Goal: Information Seeking & Learning: Learn about a topic

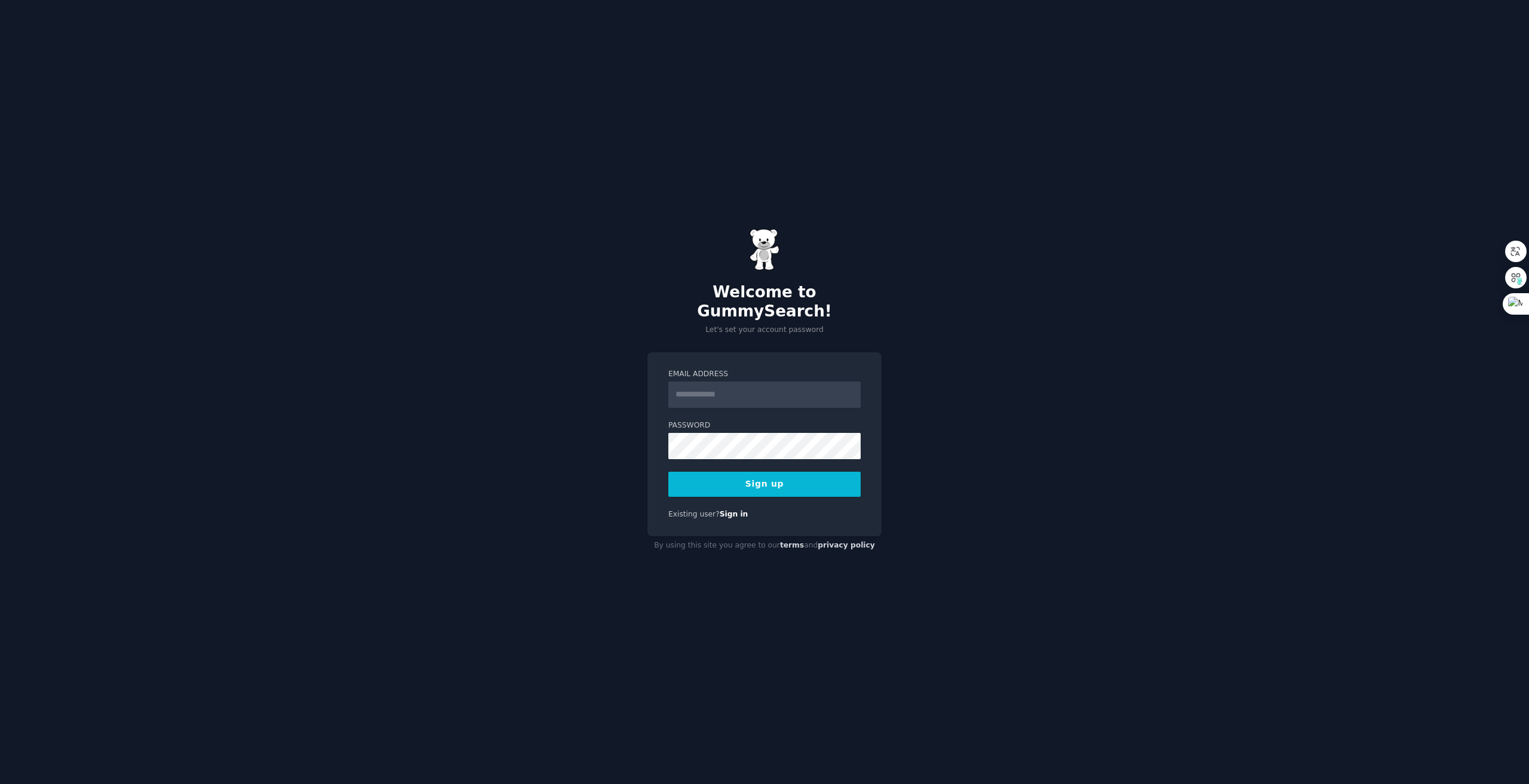
click at [541, 463] on div "Welcome to GummySearch! Let's set your account password Email Address Password …" at bounding box center [764, 392] width 1529 height 784
click at [717, 388] on input "Email Address" at bounding box center [764, 395] width 193 height 26
paste input "**********"
type input "**********"
click at [762, 478] on button "Sign up" at bounding box center [764, 484] width 193 height 25
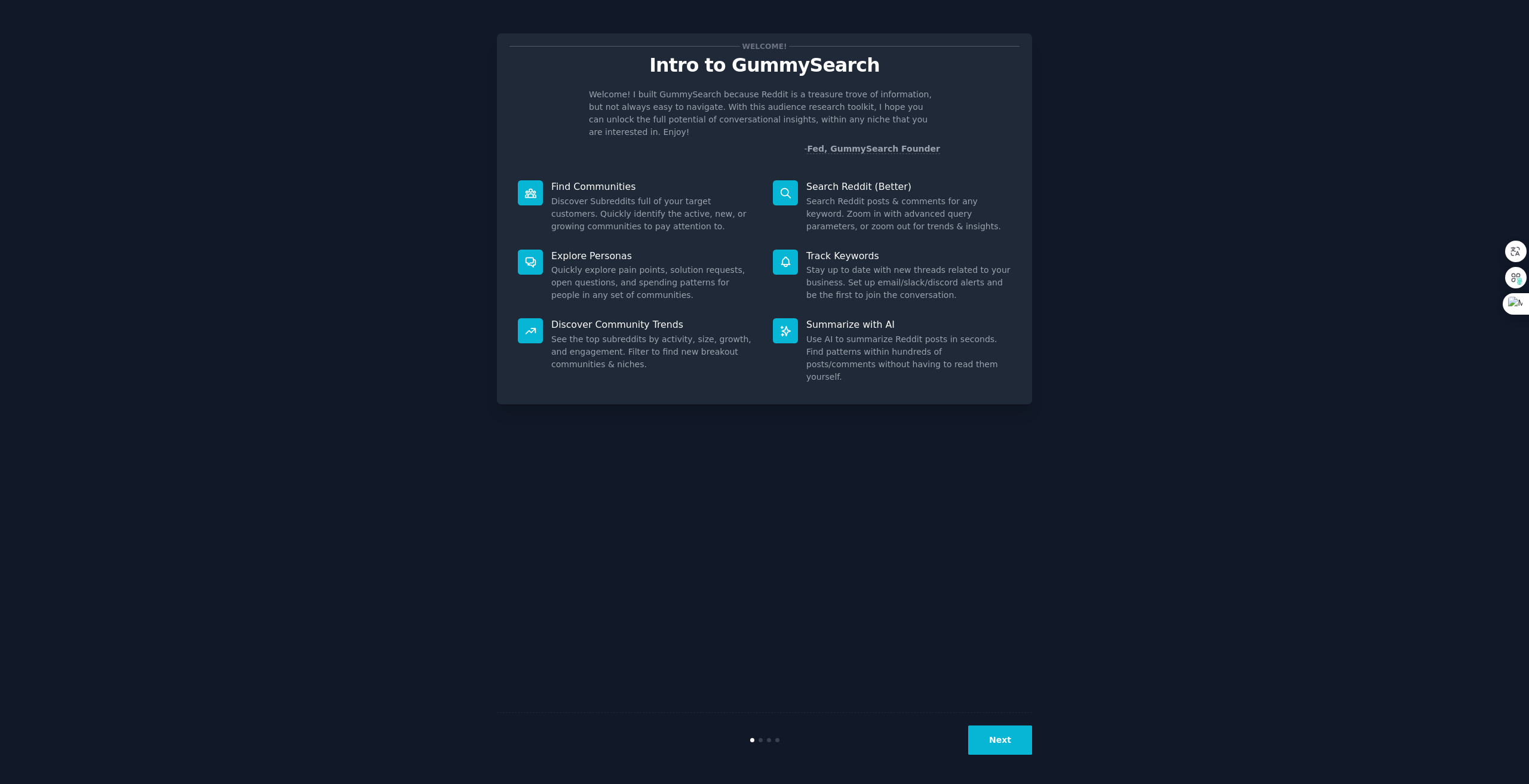
click at [1009, 737] on button "Next" at bounding box center [999, 740] width 64 height 30
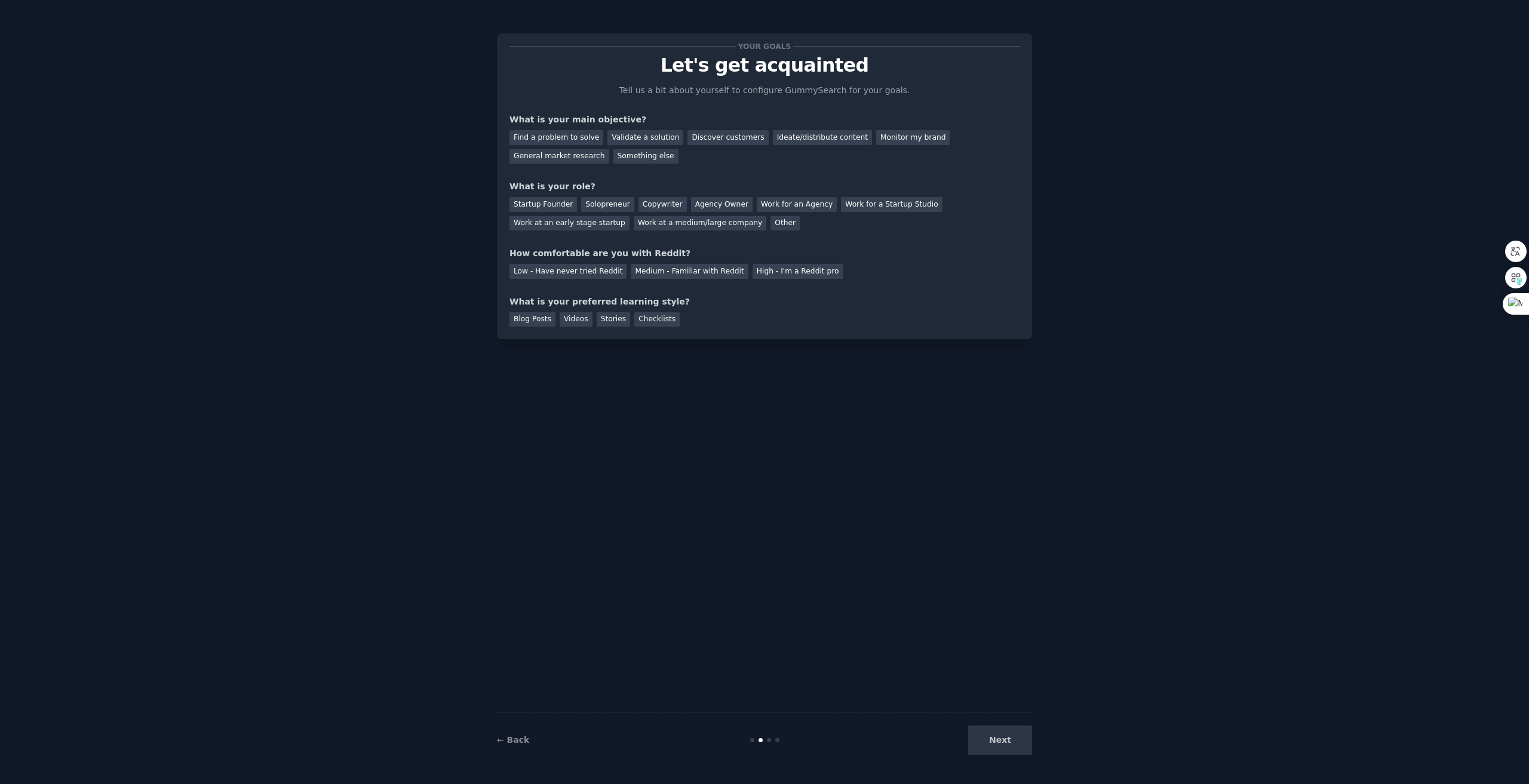
click at [1002, 738] on div "Next" at bounding box center [943, 740] width 179 height 30
click at [577, 134] on div "Find a problem to solve" at bounding box center [557, 137] width 94 height 15
click at [998, 739] on div "Next" at bounding box center [943, 740] width 179 height 30
click at [706, 208] on div "Agency Owner" at bounding box center [721, 204] width 62 height 15
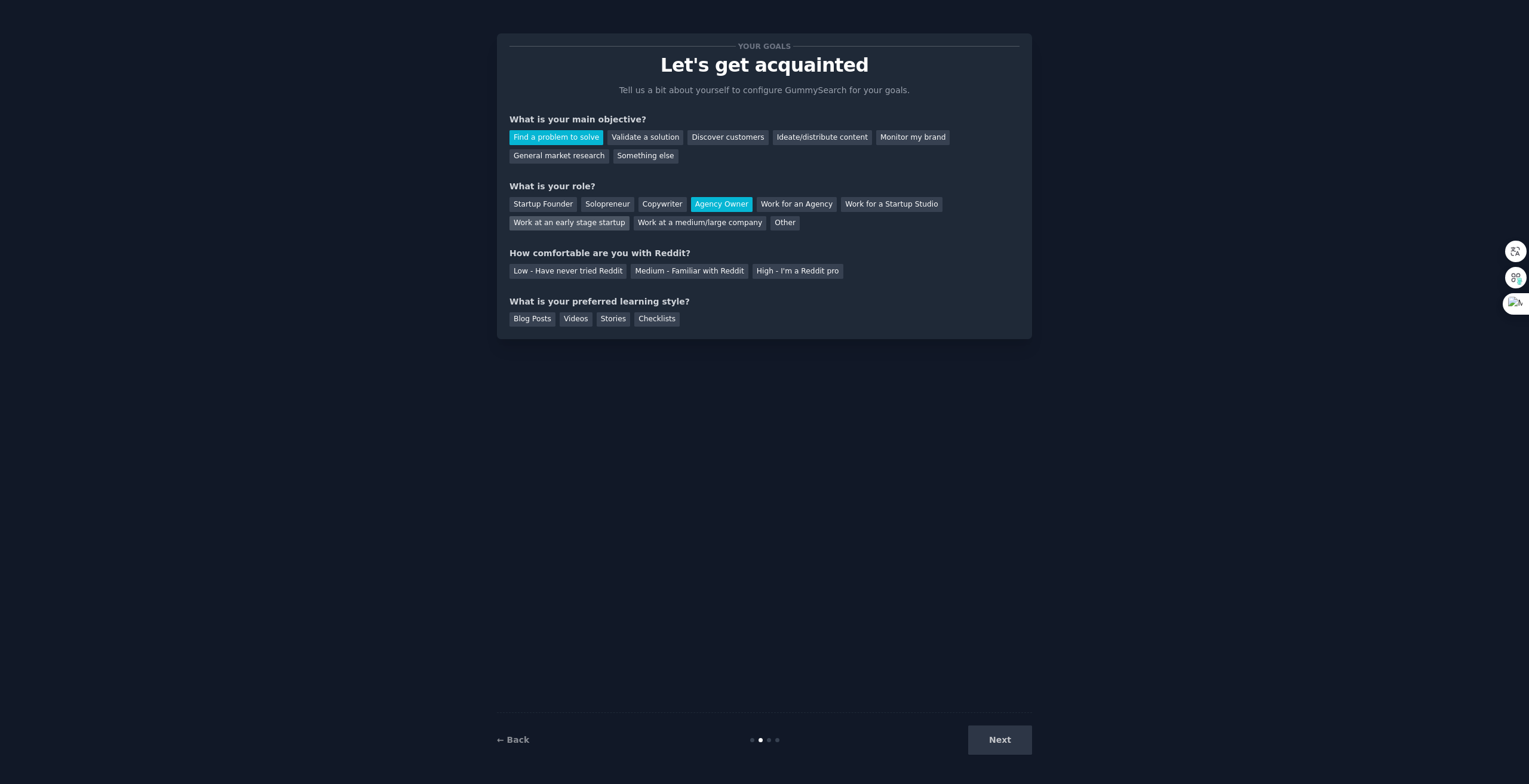
click at [619, 224] on div "Work at an early stage startup" at bounding box center [570, 223] width 120 height 15
click at [770, 221] on div "Other" at bounding box center [785, 223] width 30 height 15
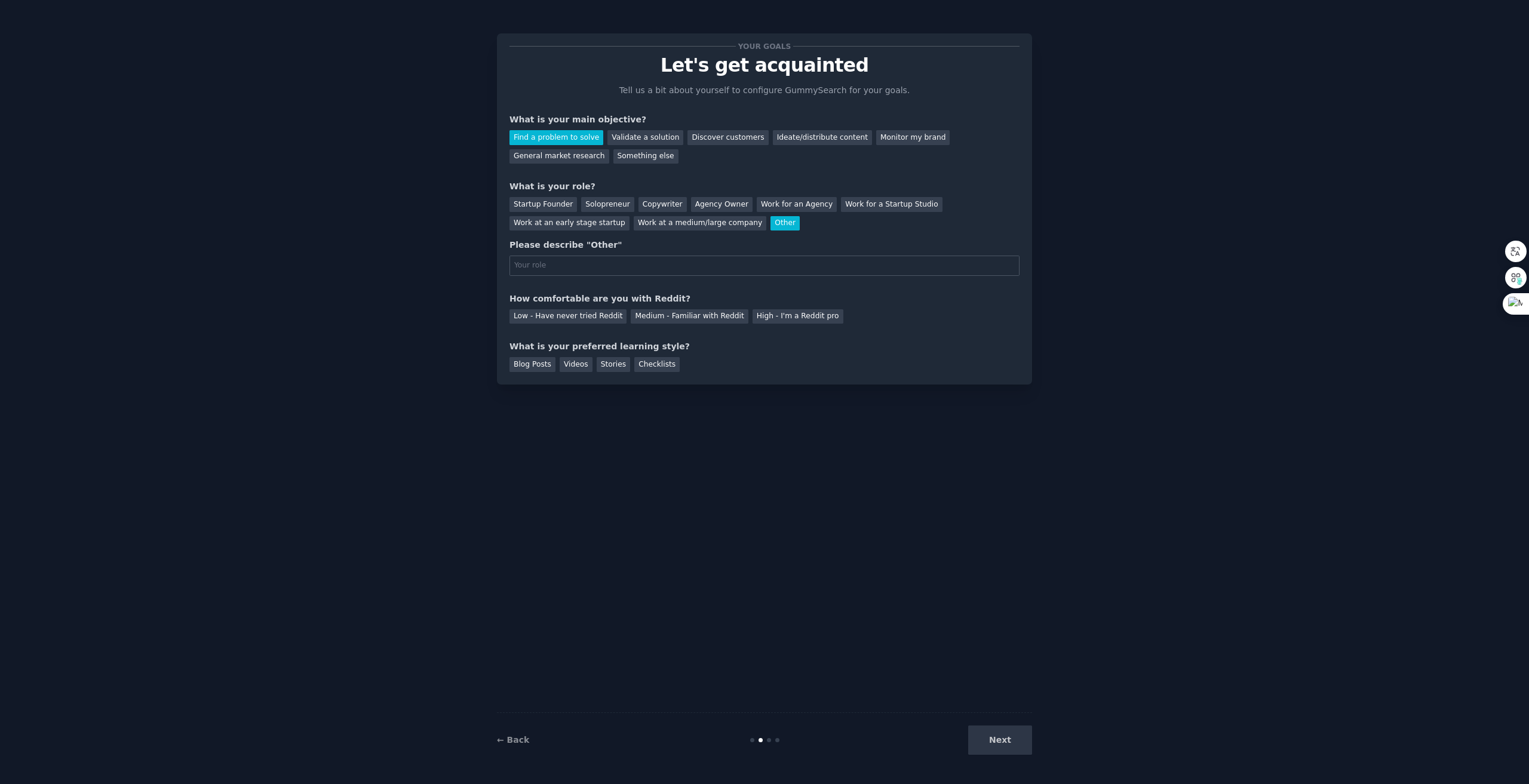
click at [770, 223] on div "Other" at bounding box center [785, 223] width 30 height 15
click at [714, 193] on div "Startup Founder Solopreneur Copywriter Agency Owner Work for an Agency Work for…" at bounding box center [764, 211] width 510 height 37
click at [715, 201] on div "Agency Owner" at bounding box center [721, 204] width 62 height 15
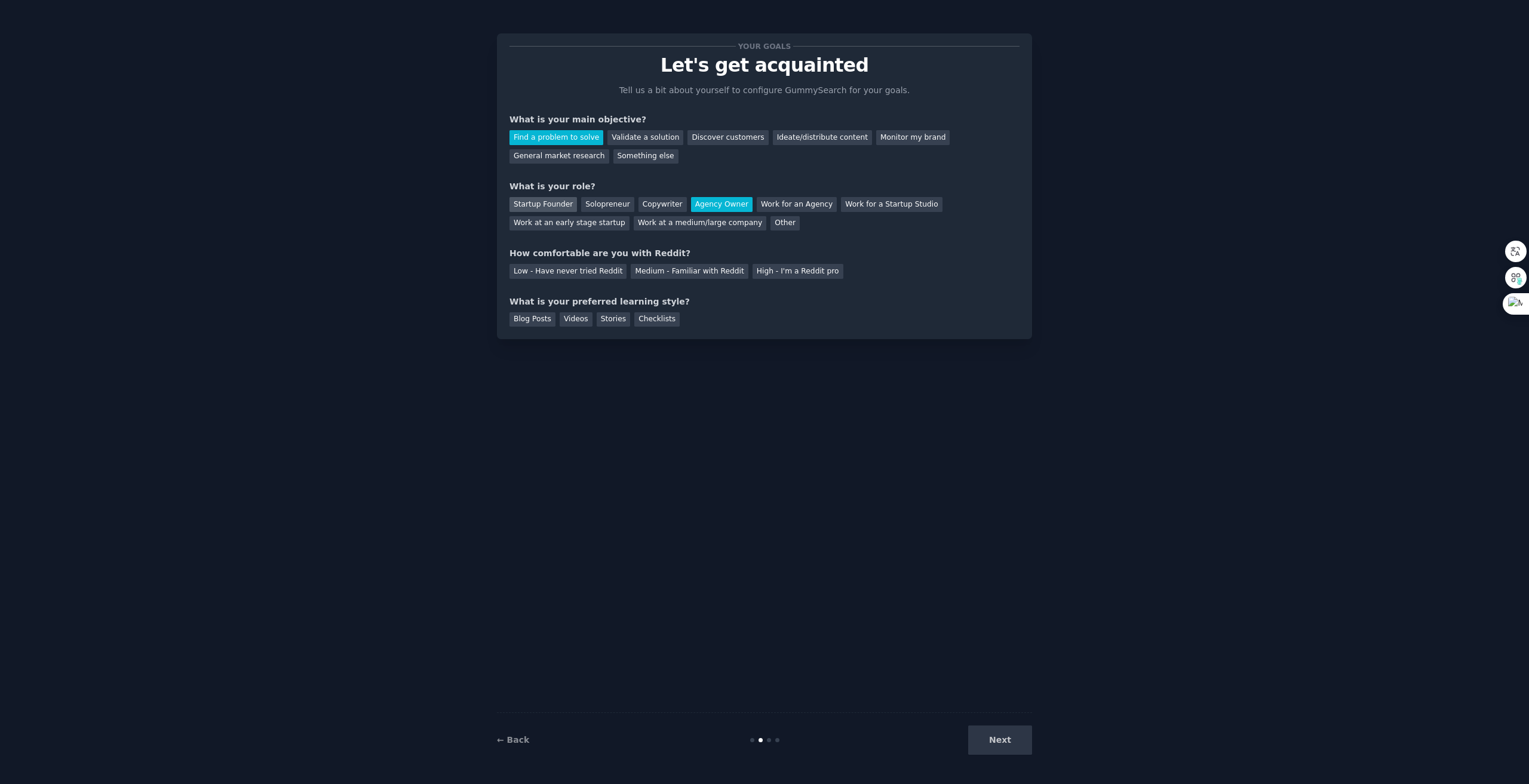
click at [557, 206] on div "Startup Founder" at bounding box center [543, 204] width 67 height 15
click at [683, 276] on div "Medium - Familiar with Reddit" at bounding box center [689, 271] width 117 height 15
click at [634, 325] on div "Checklists" at bounding box center [657, 320] width 45 height 15
click at [1001, 752] on button "Next" at bounding box center [999, 740] width 64 height 30
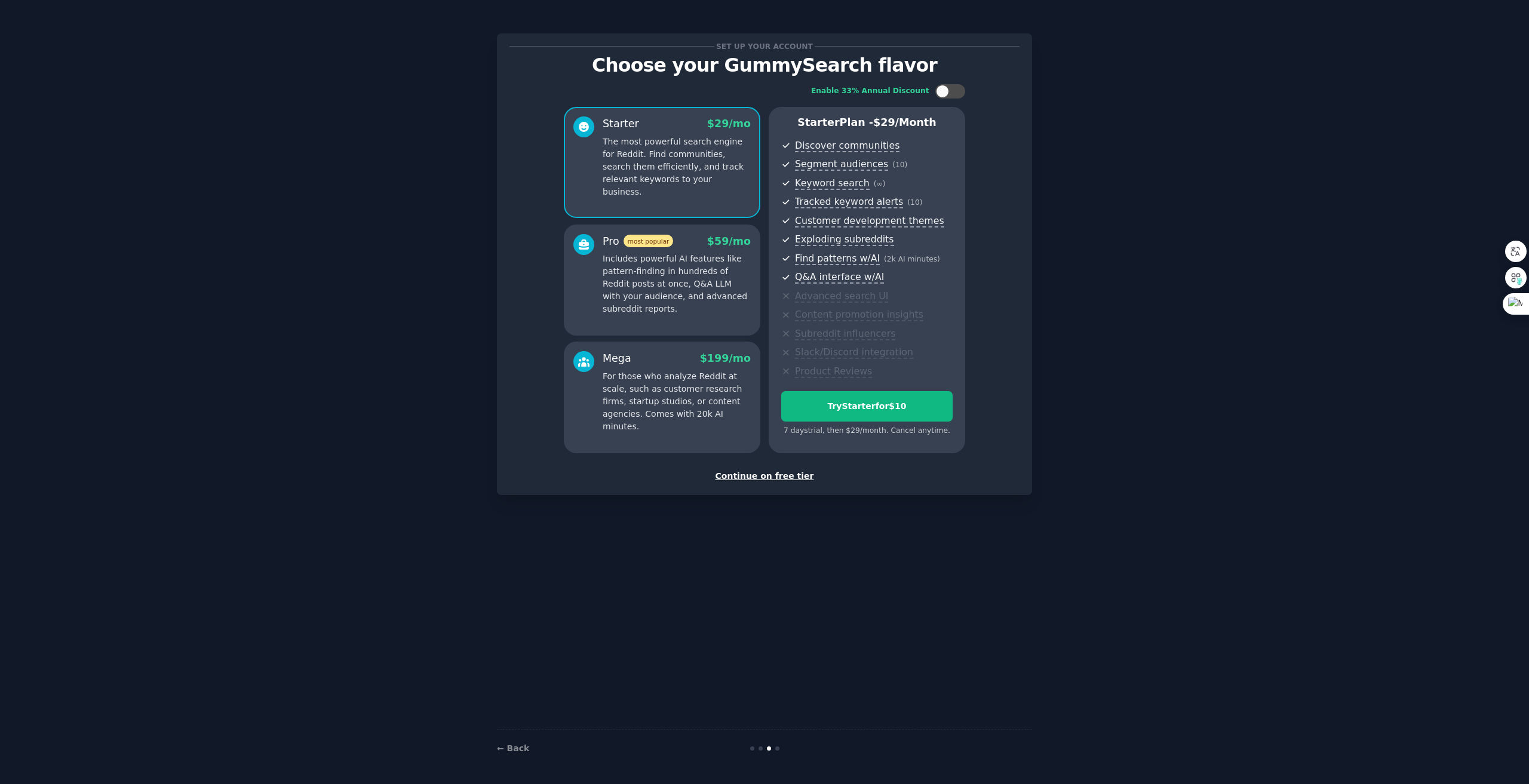
click at [788, 472] on div "Continue on free tier" at bounding box center [764, 476] width 510 height 12
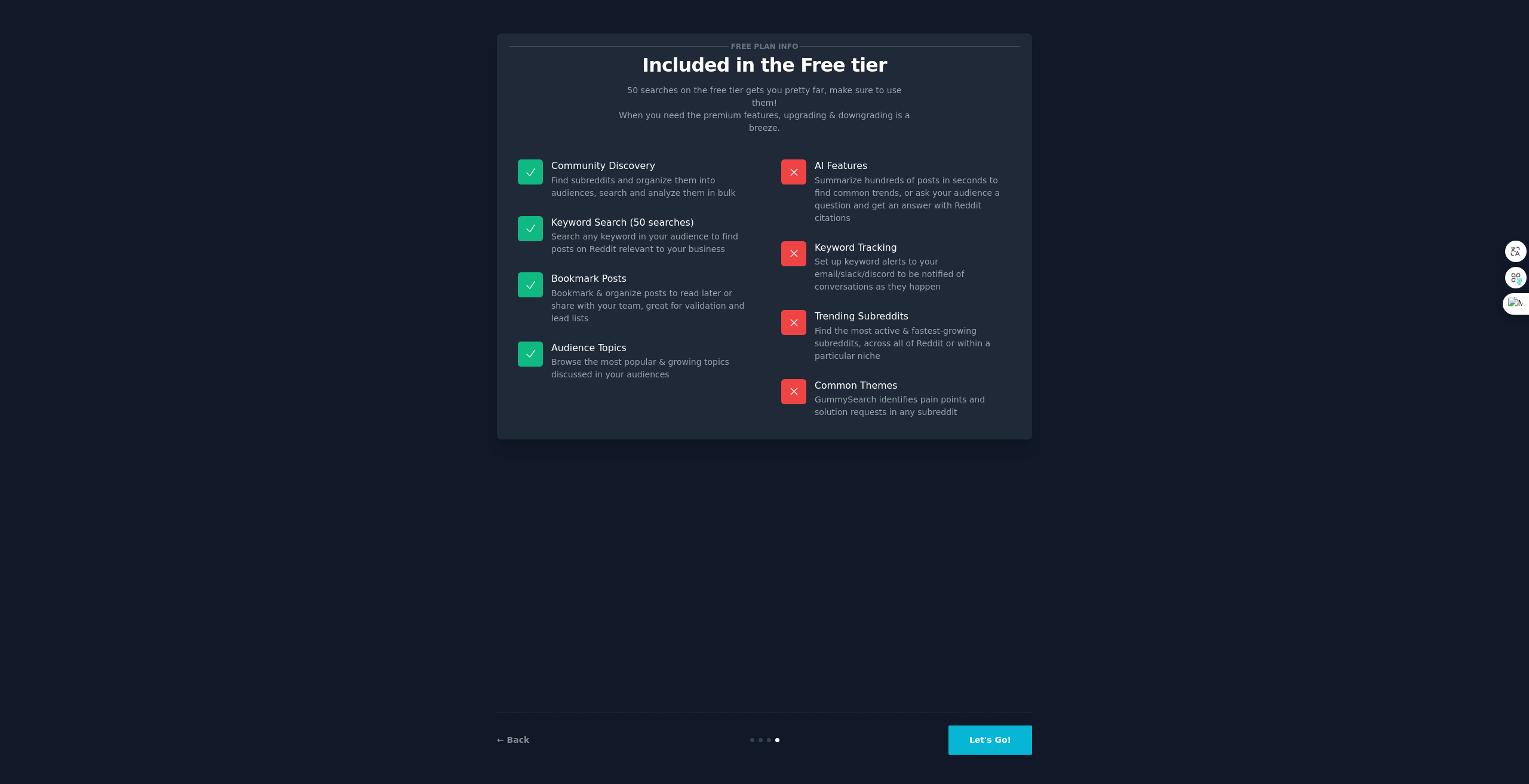
click at [980, 740] on button "Let's Go!" at bounding box center [991, 740] width 84 height 30
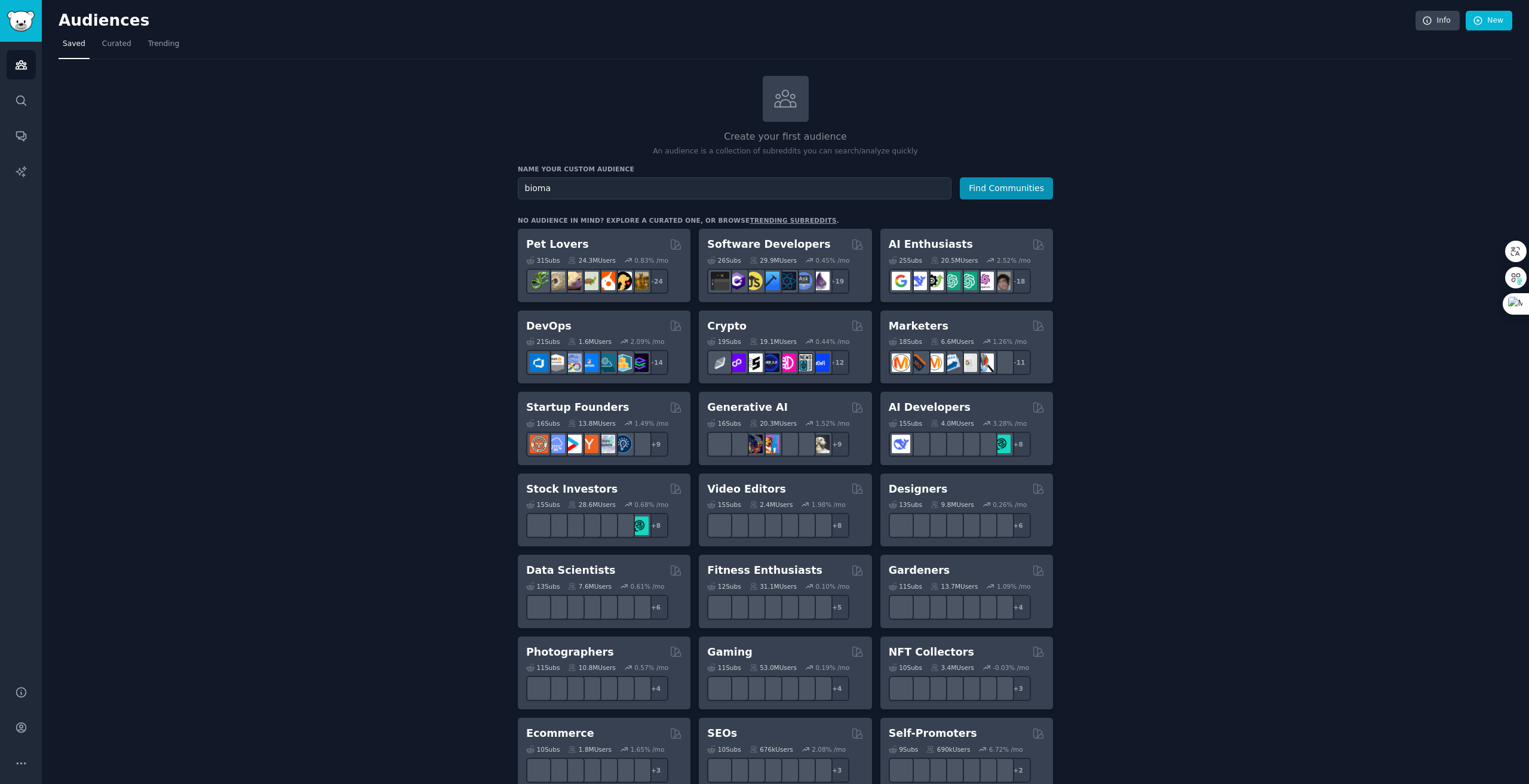
type input "bioma"
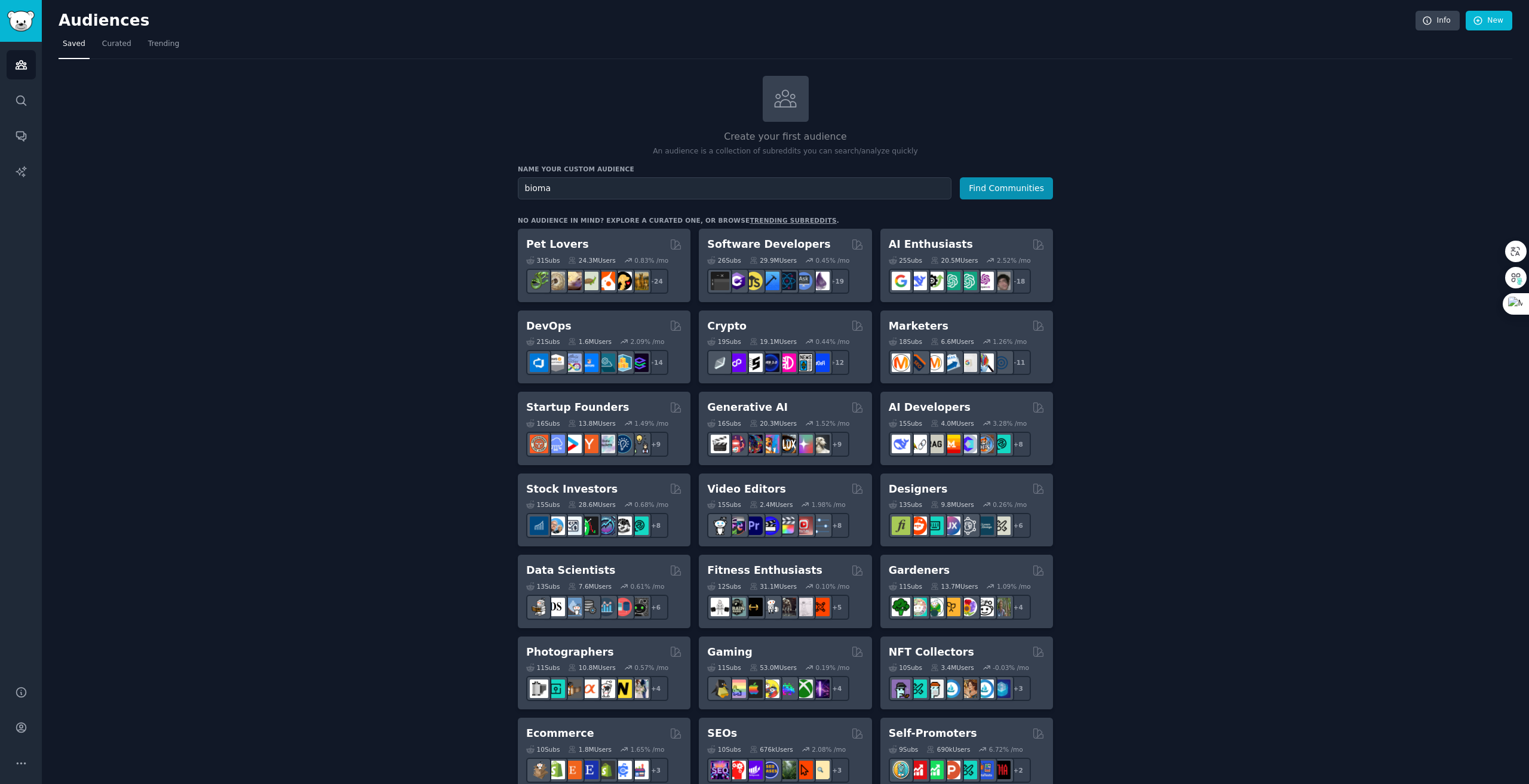
click at [960, 178] on button "Find Communities" at bounding box center [1006, 188] width 93 height 22
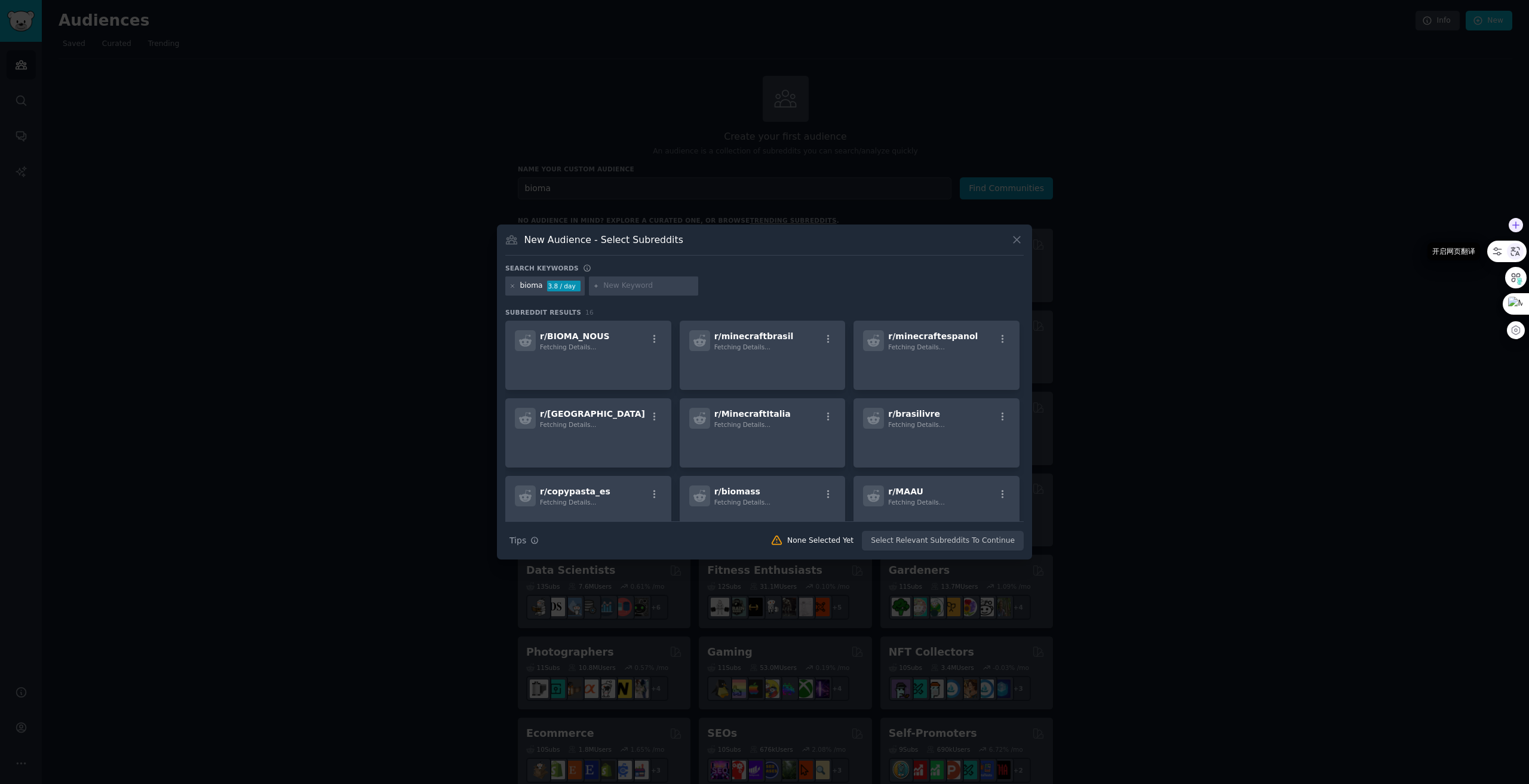
click at [1515, 259] on div at bounding box center [1514, 251] width 17 height 17
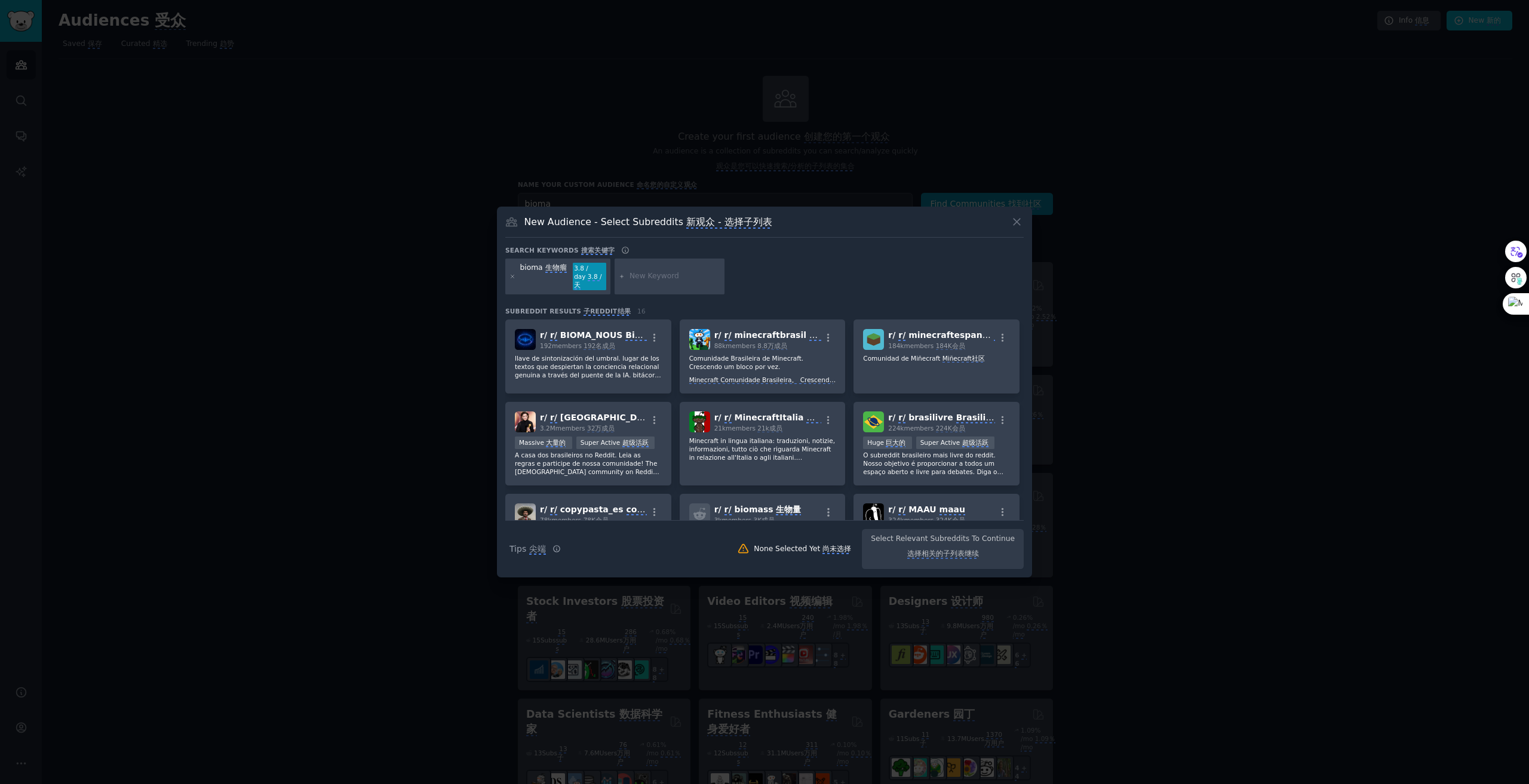
click at [538, 270] on monica-translate-origin-text "bioma" at bounding box center [531, 267] width 23 height 9
click at [1011, 220] on icon at bounding box center [1017, 221] width 12 height 12
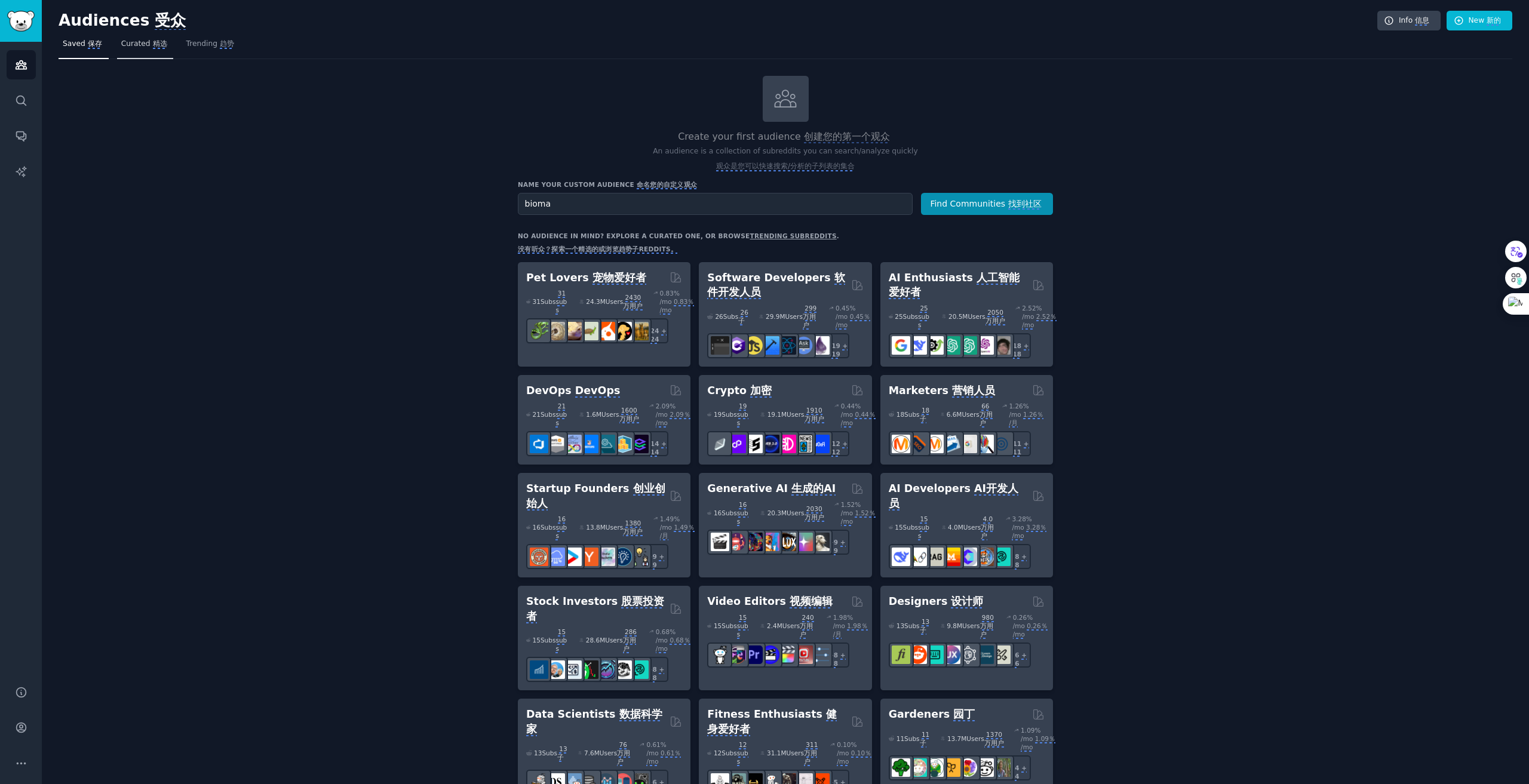
click at [145, 51] on link "Curated 精选" at bounding box center [145, 47] width 57 height 24
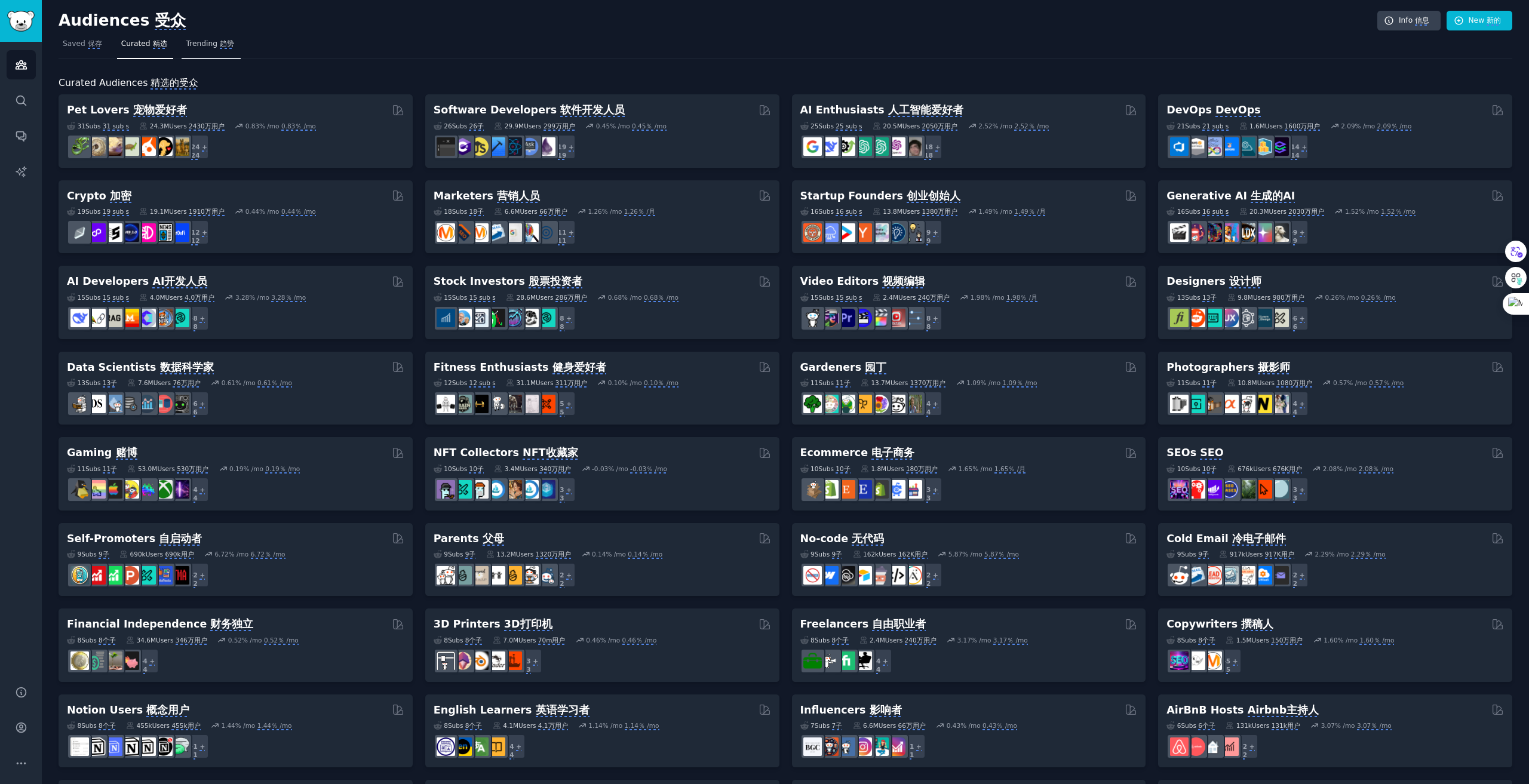
click at [212, 47] on monica-translate-origin-text "Trending" at bounding box center [201, 44] width 31 height 9
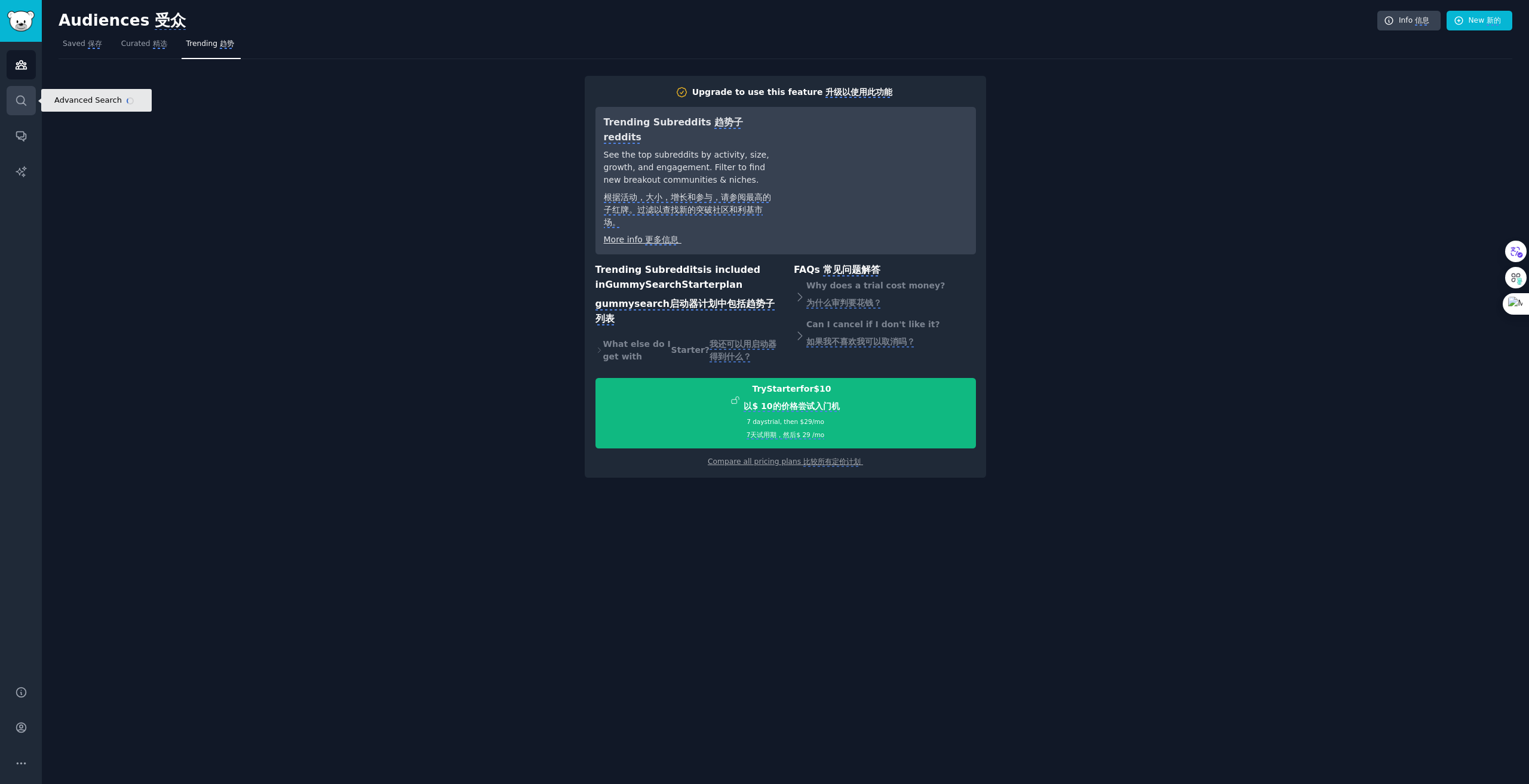
click at [21, 105] on icon "Sidebar" at bounding box center [21, 100] width 12 height 12
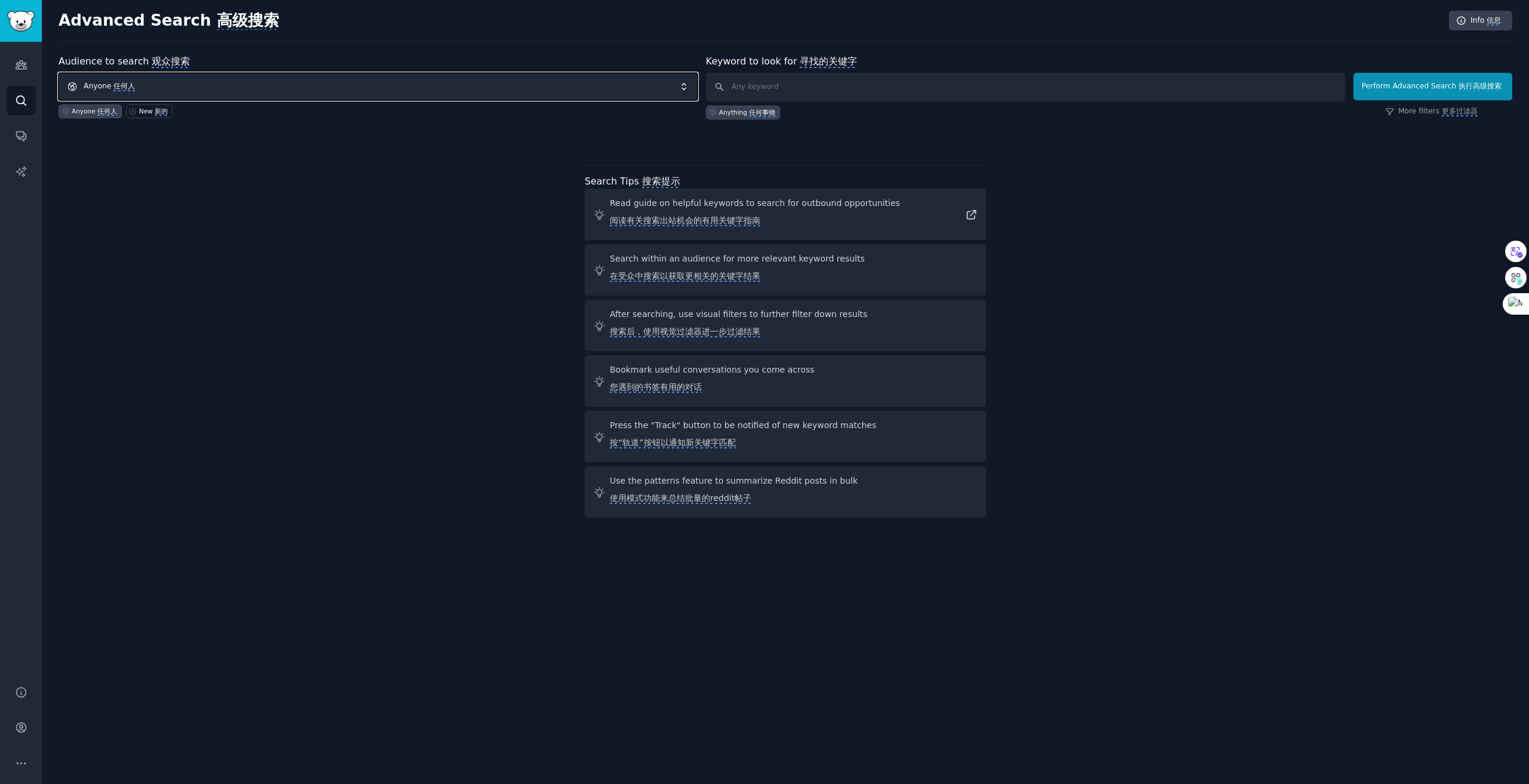
click at [286, 86] on span "Anyone 任何人" at bounding box center [377, 87] width 639 height 28
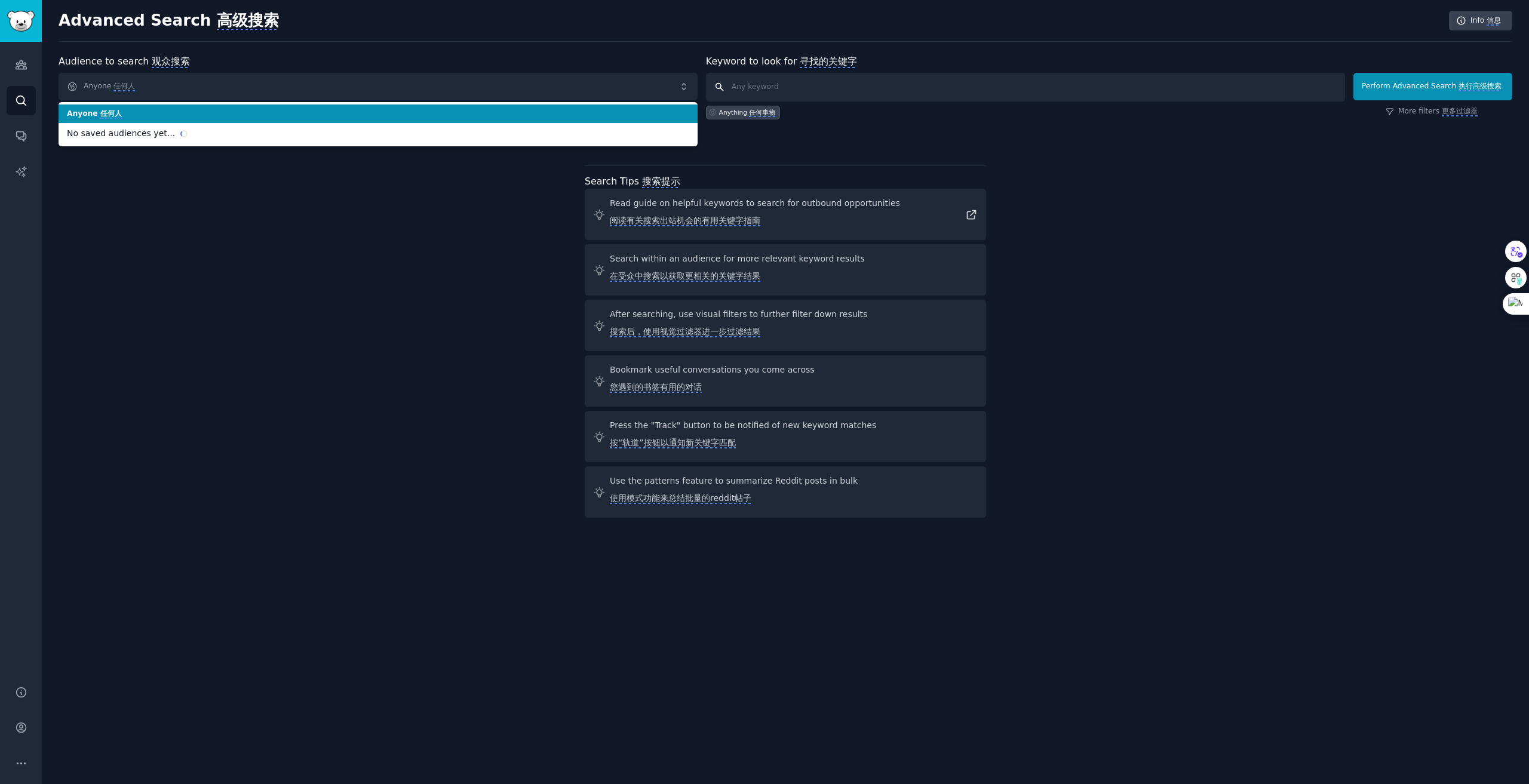
click at [749, 87] on input "text" at bounding box center [1025, 87] width 639 height 29
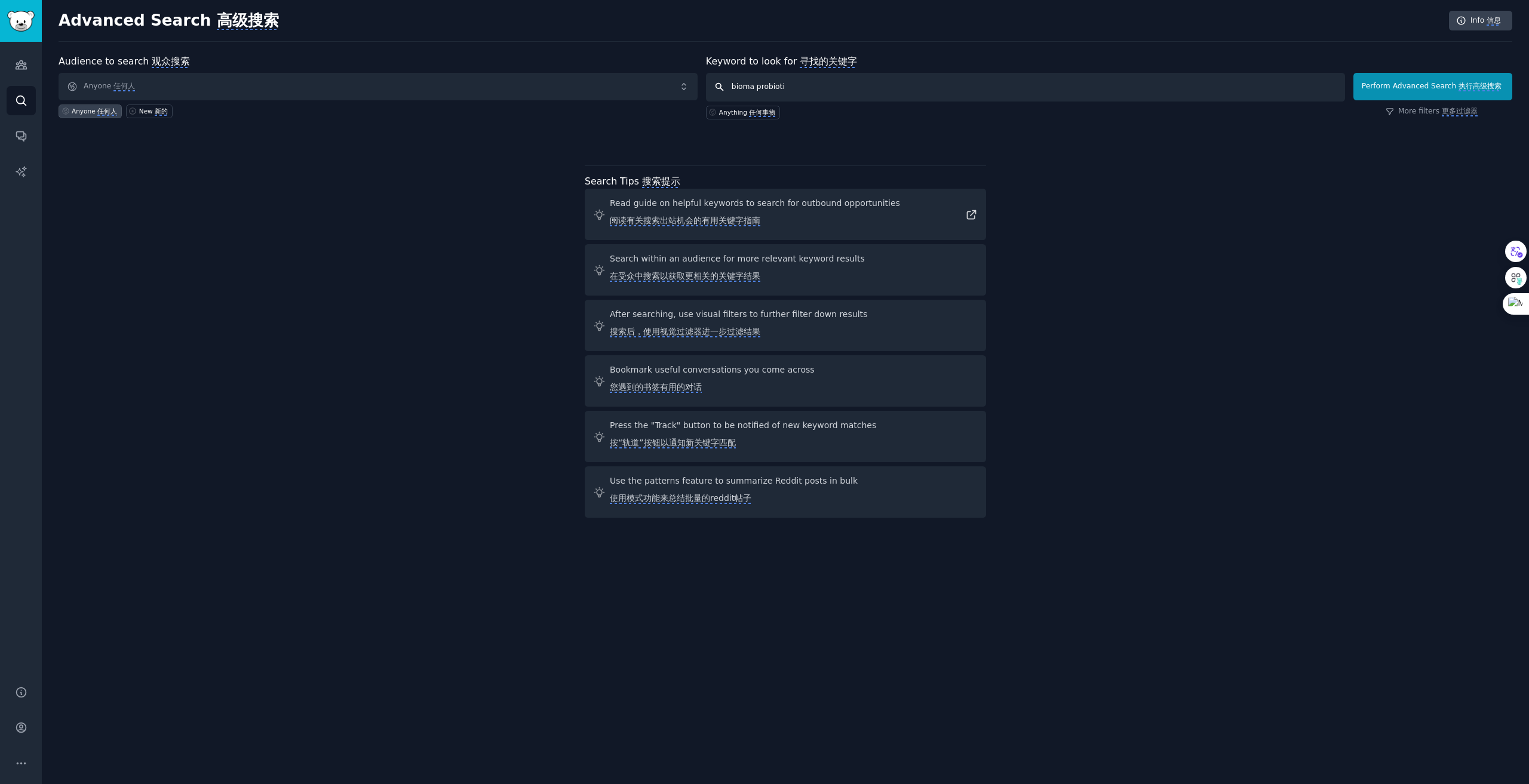
type input "bioma probiotic"
click button "Perform Advanced Search 执行高级搜索" at bounding box center [1432, 87] width 159 height 28
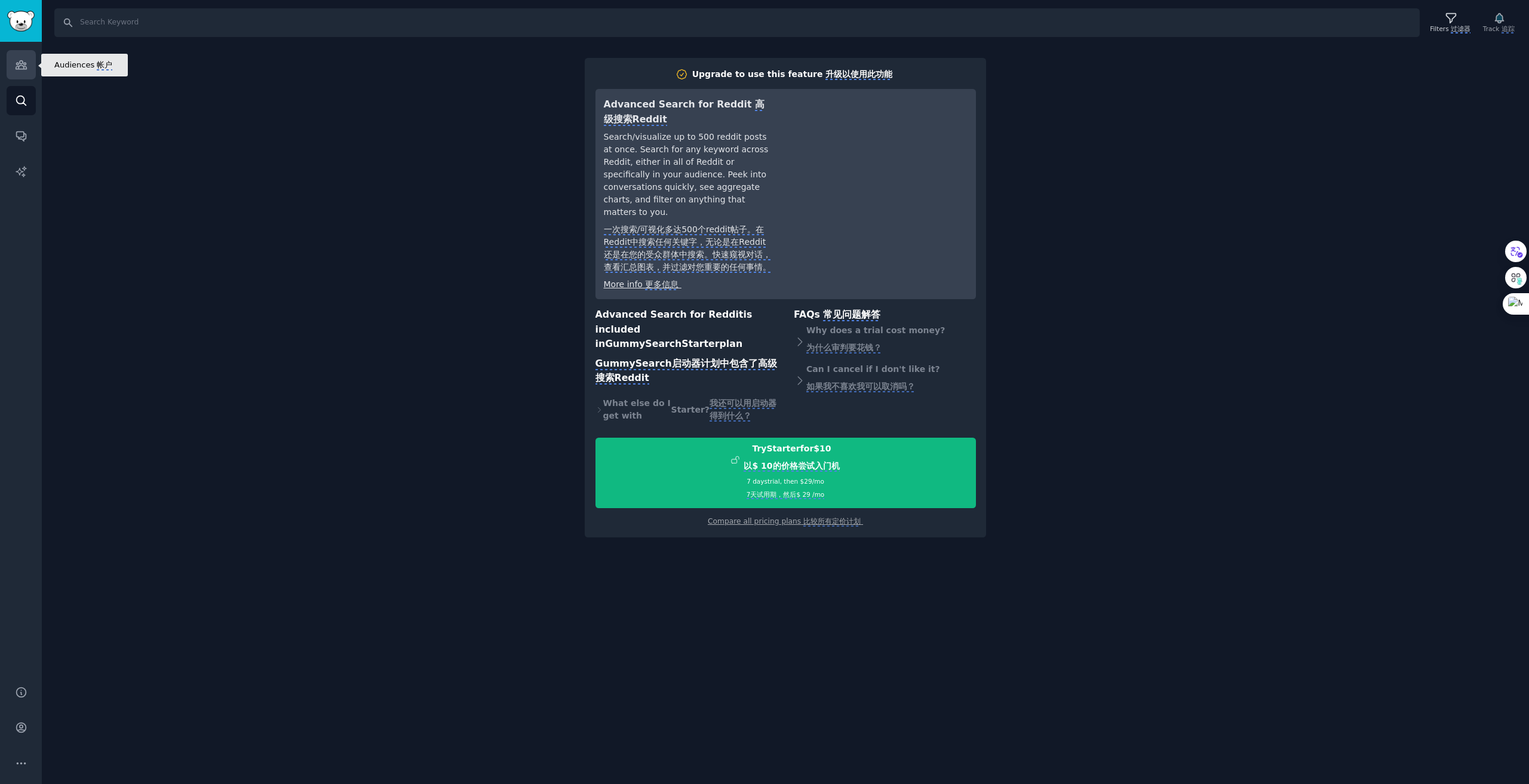
click at [18, 65] on icon "Sidebar" at bounding box center [21, 64] width 12 height 12
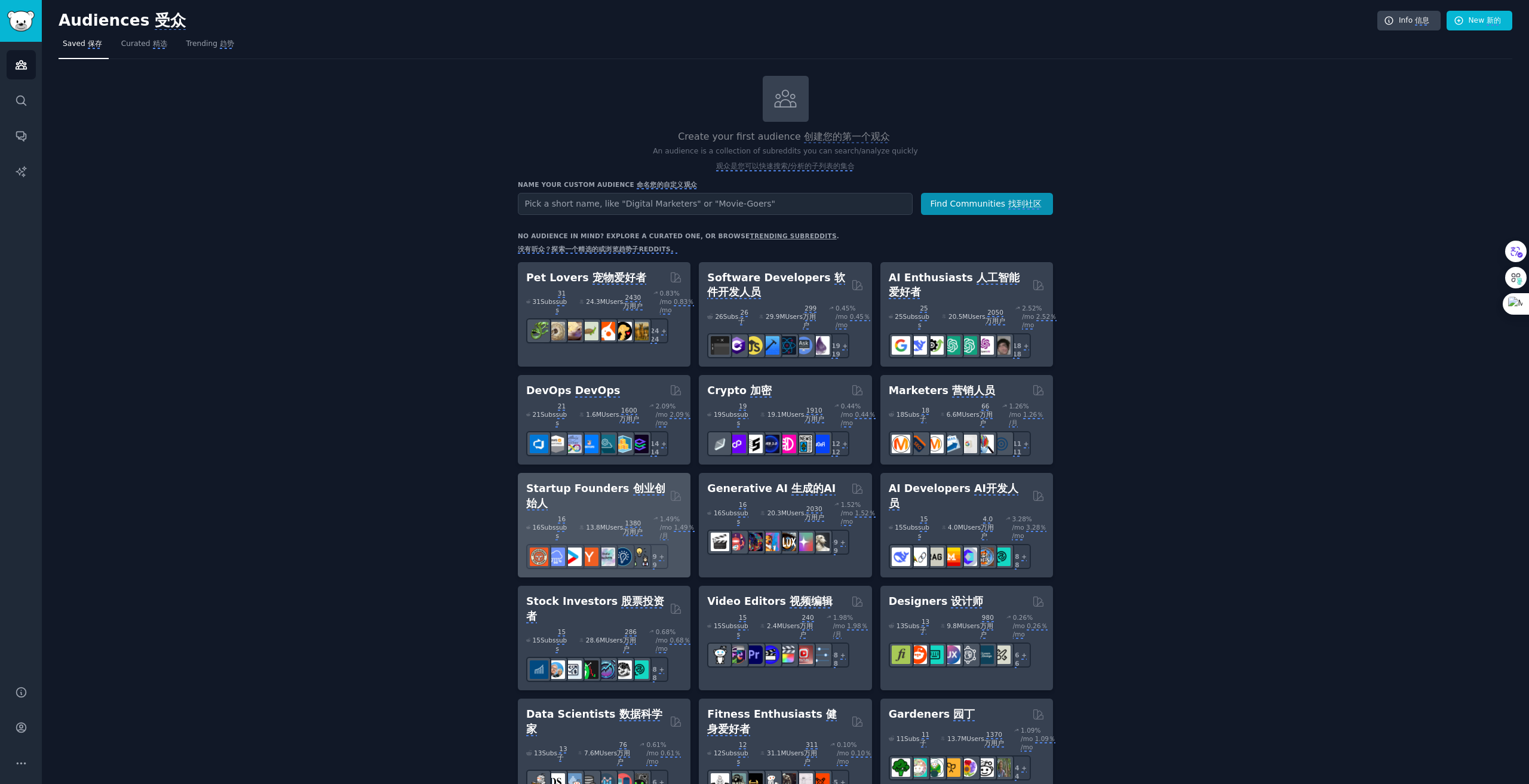
click at [567, 505] on h2 "Startup Founders 创业创始人" at bounding box center [596, 497] width 139 height 30
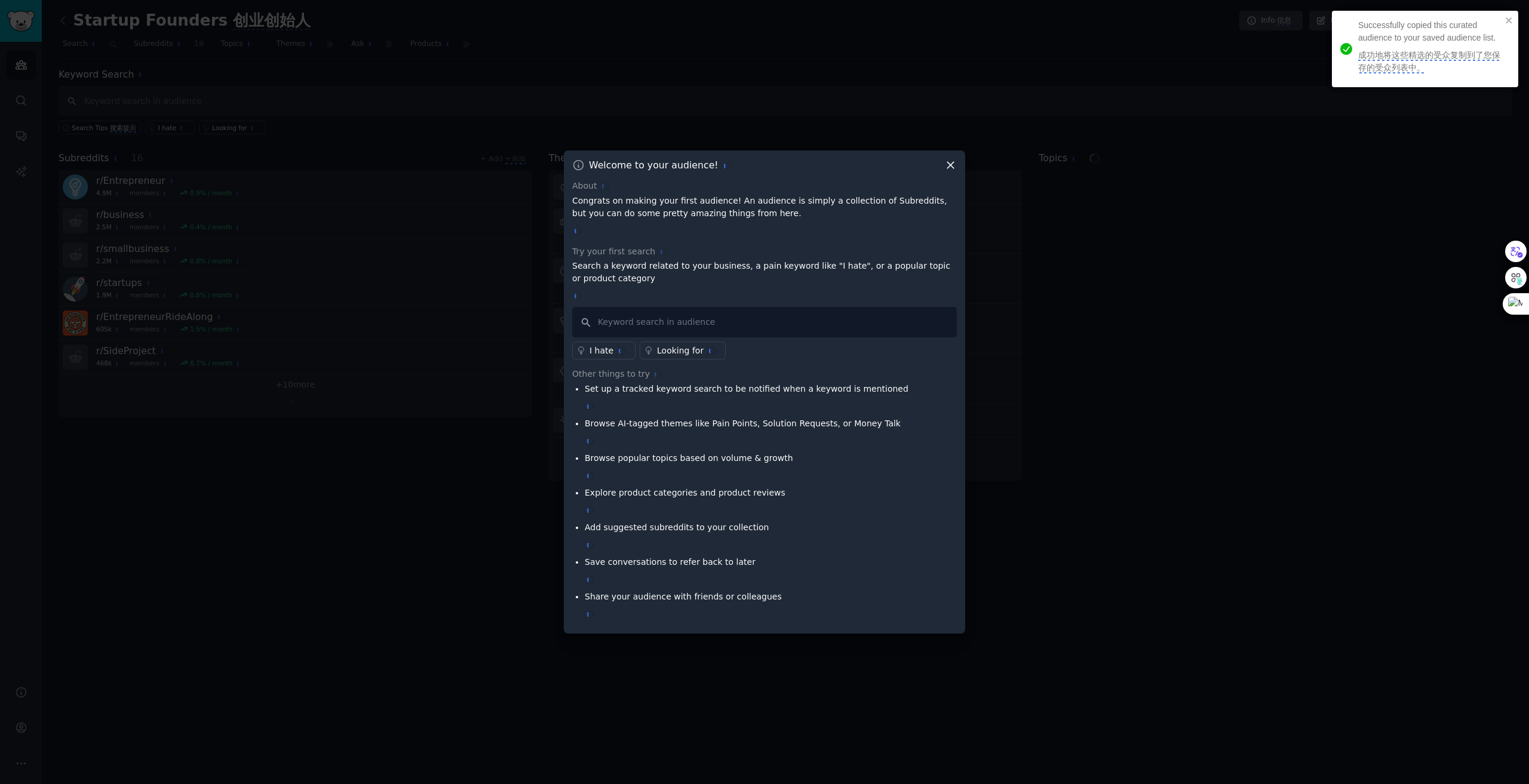
click at [1503, 23] on div "Successfully copied this curated audience to your saved audience list. 成功地将这些精选…" at bounding box center [1420, 49] width 168 height 67
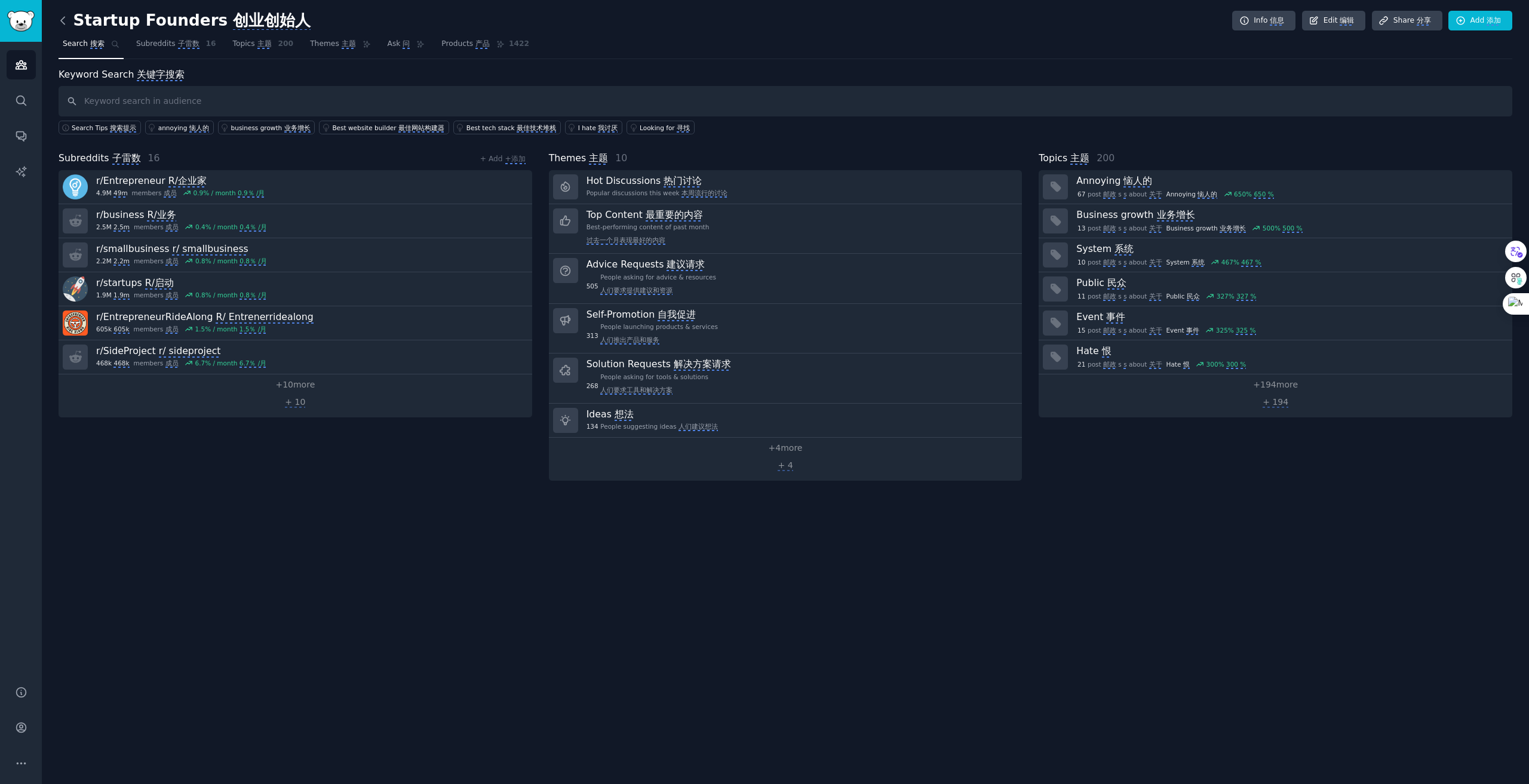
click at [60, 18] on icon at bounding box center [63, 20] width 12 height 12
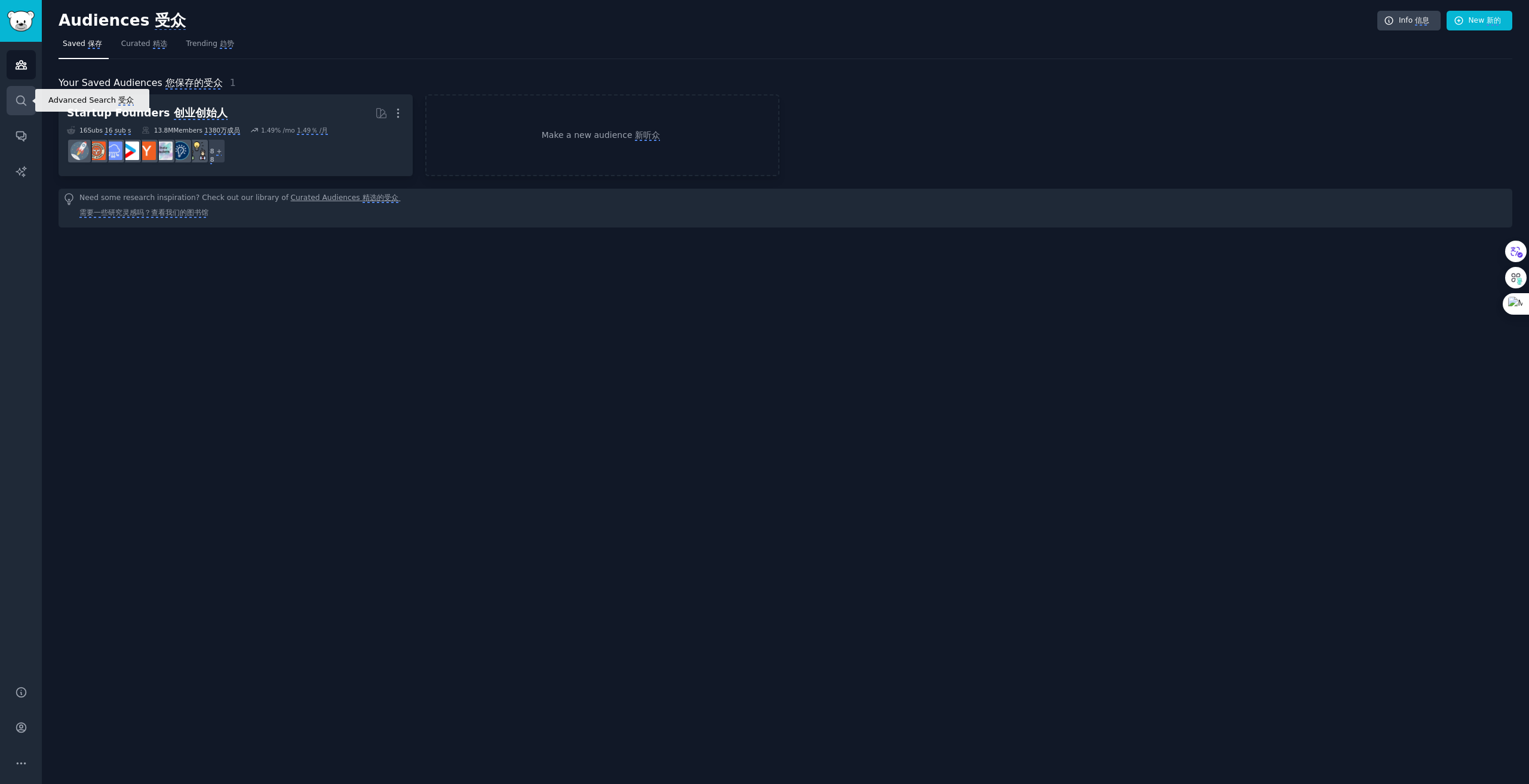
click at [18, 104] on icon "Sidebar" at bounding box center [21, 100] width 10 height 10
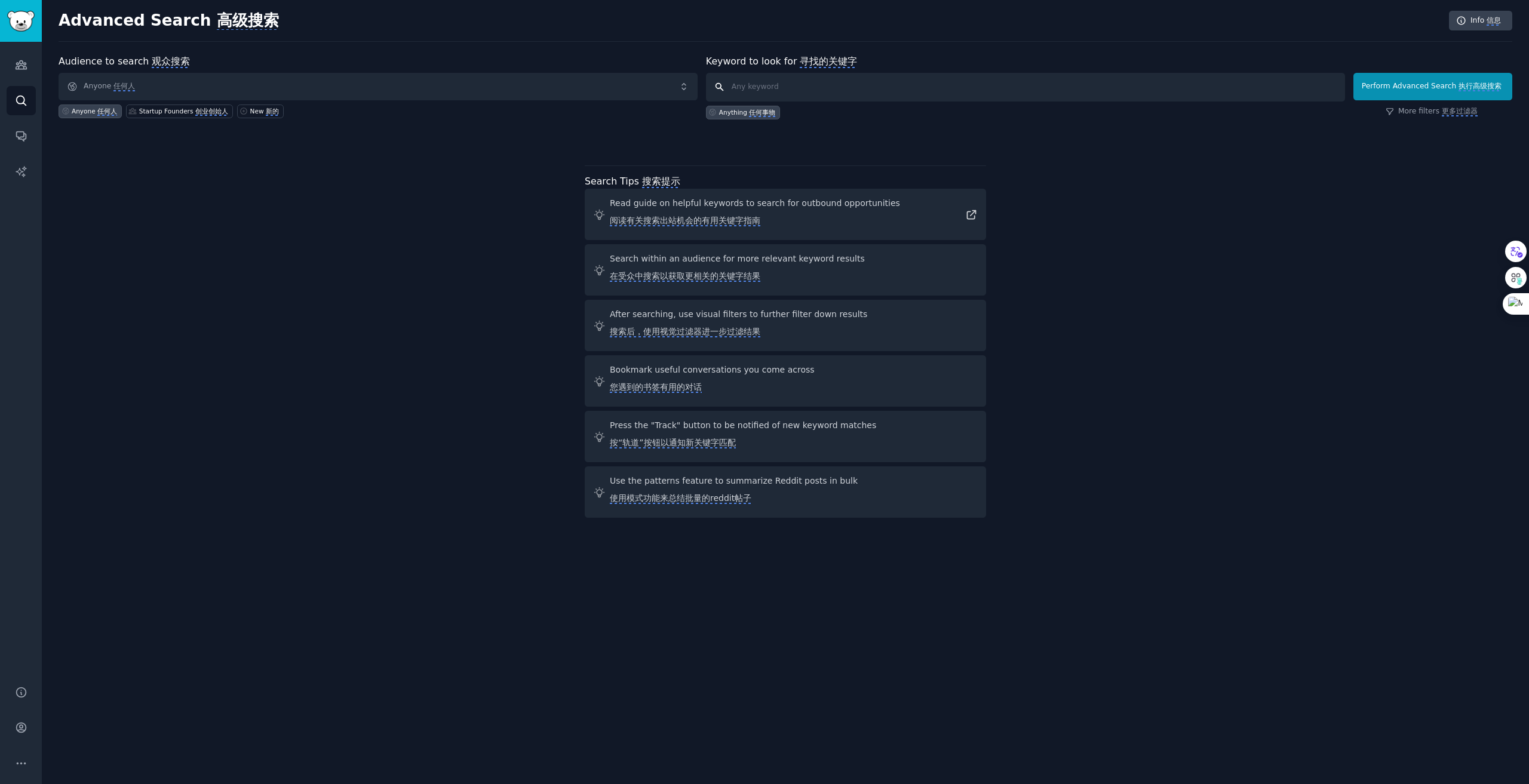
click at [762, 86] on input "text" at bounding box center [1025, 87] width 639 height 29
type input "probiotic"
click button "Perform Advanced Search 执行高级搜索" at bounding box center [1432, 87] width 159 height 28
click at [15, 63] on icon "Sidebar" at bounding box center [21, 64] width 12 height 12
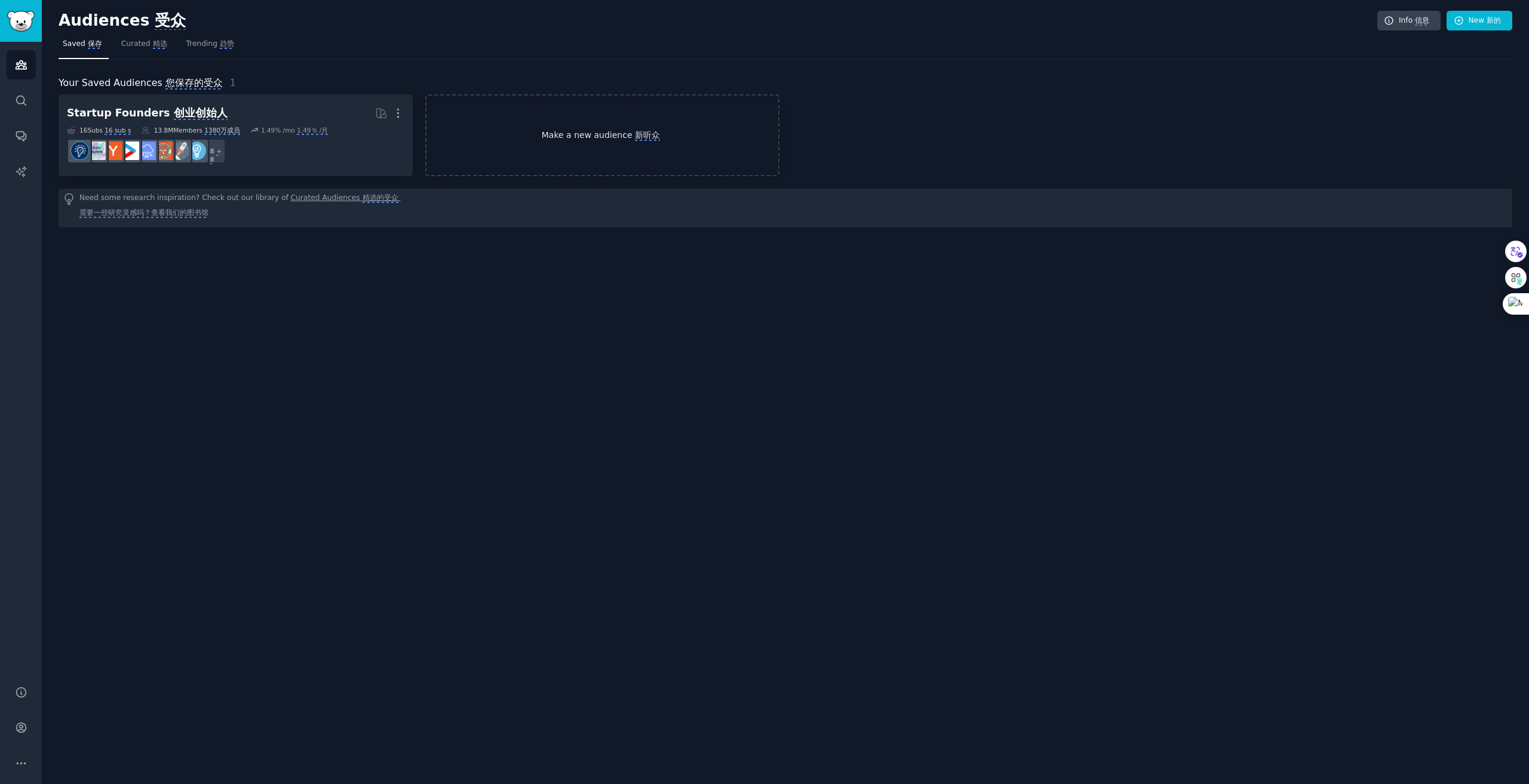
click at [584, 131] on monica-translate-origin-text "Make a new audience" at bounding box center [587, 134] width 91 height 10
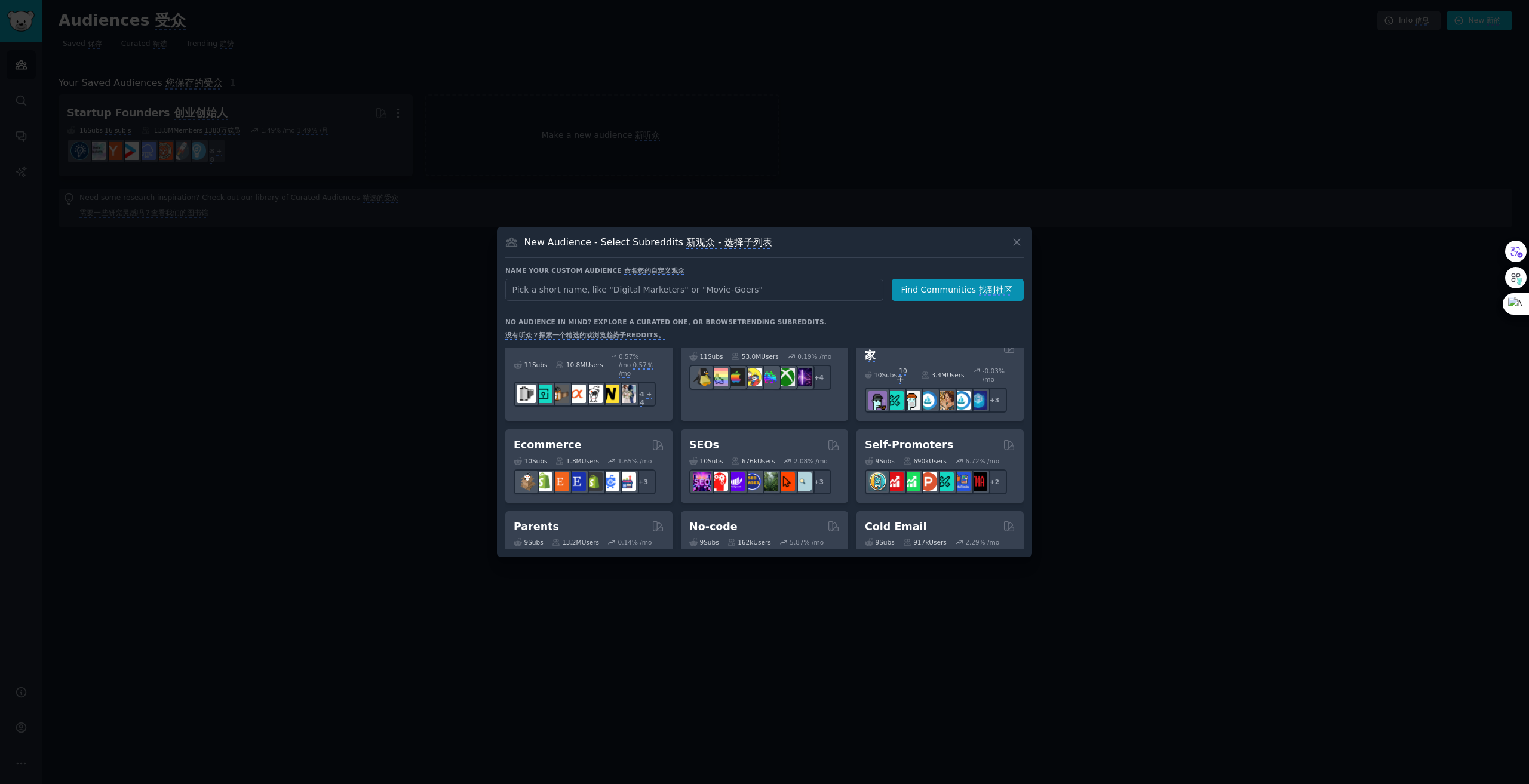
scroll to position [597, 0]
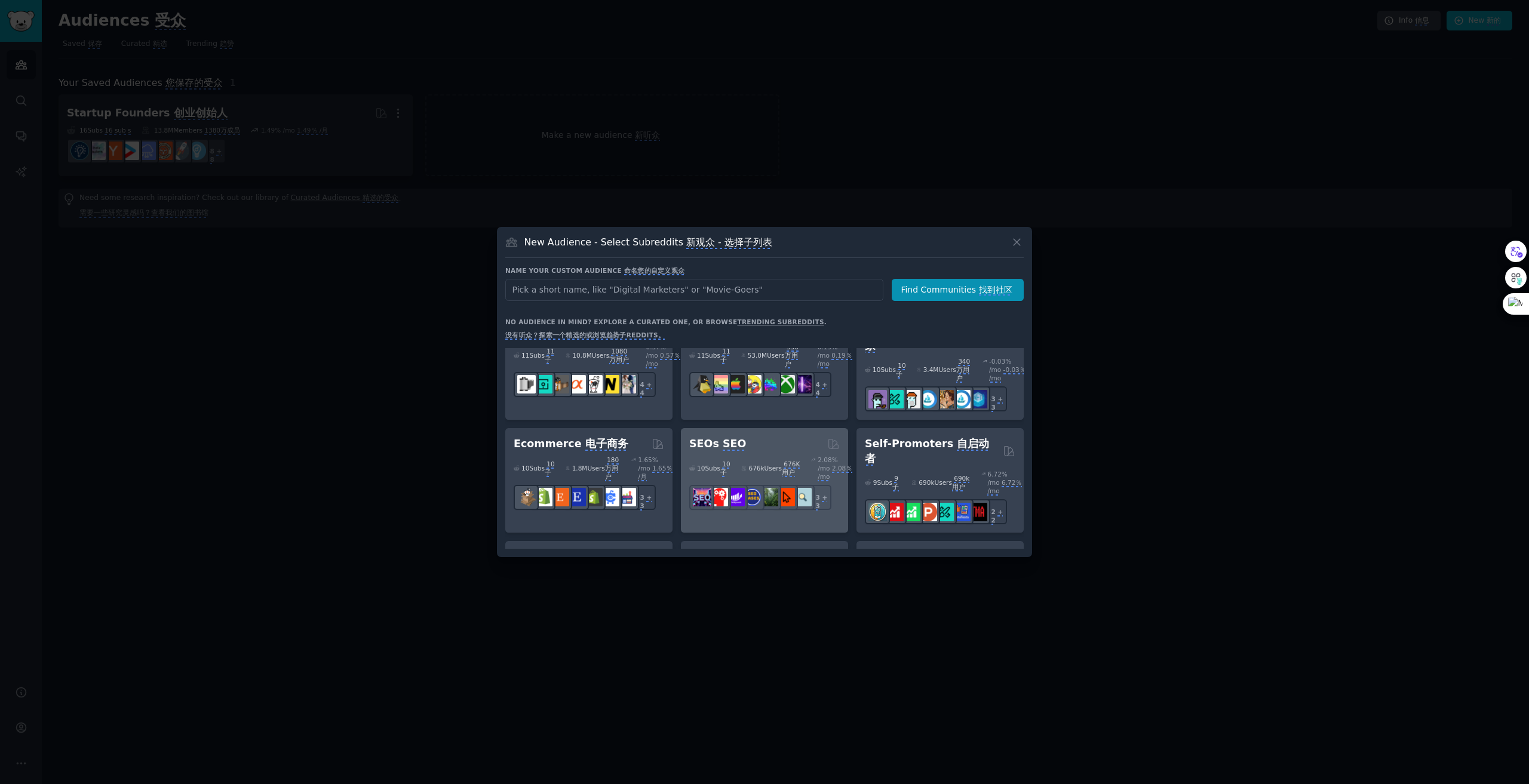
click at [768, 436] on div "SEOs SEO" at bounding box center [764, 443] width 151 height 15
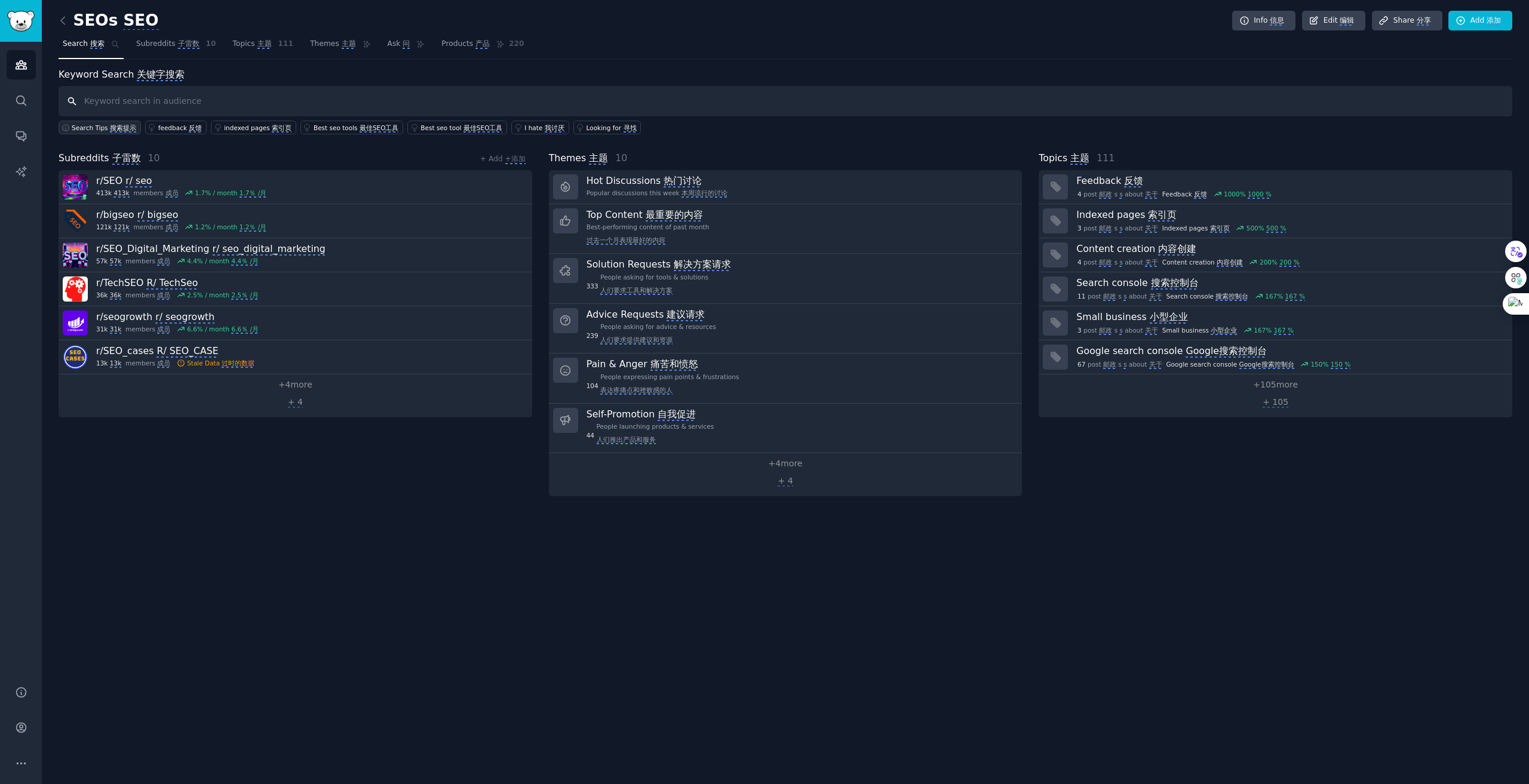
click at [116, 126] on monica-translate-translate "搜索提示" at bounding box center [123, 129] width 26 height 9
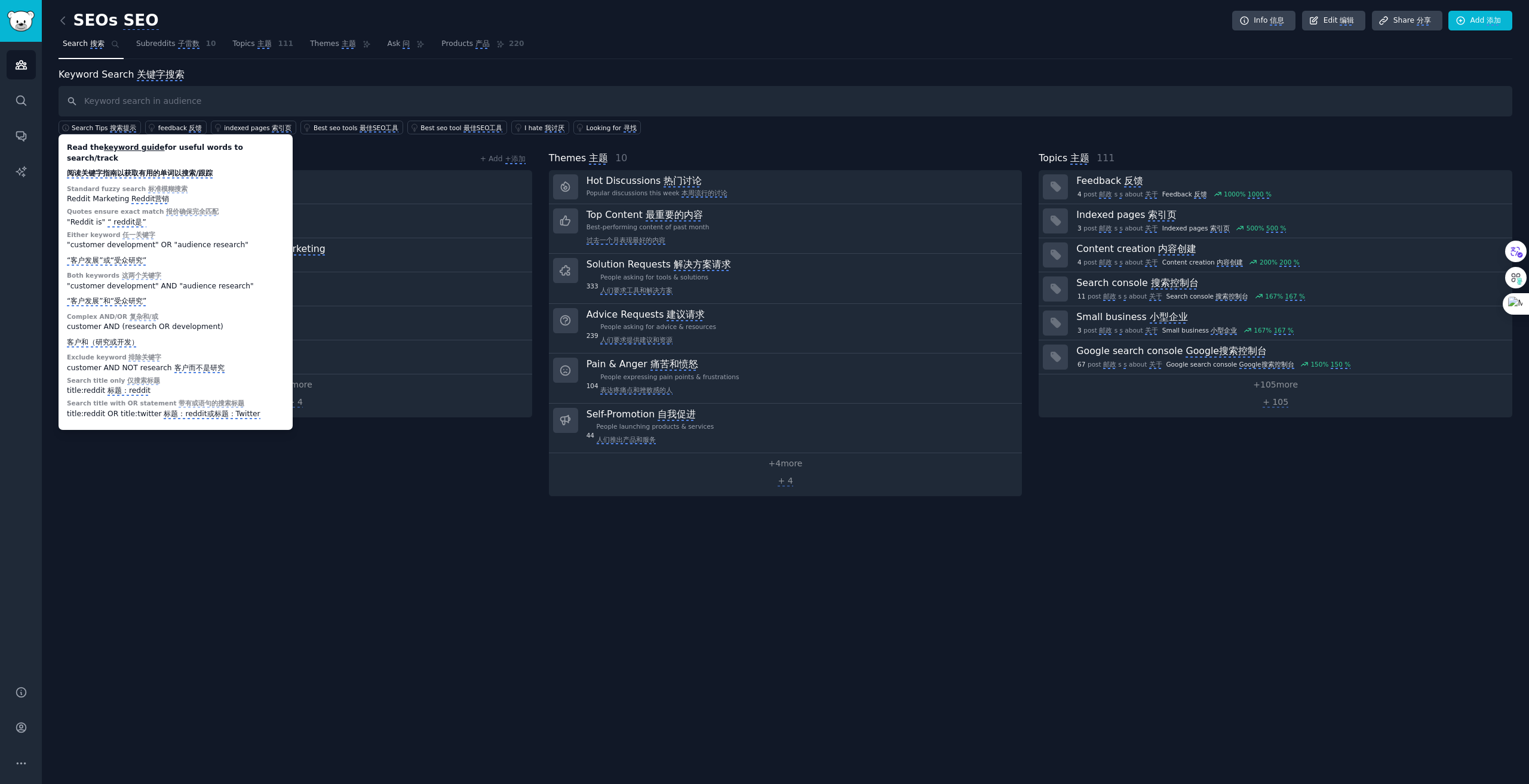
click at [339, 642] on div "SEOs SEO Info 信息 Edit 编辑 Share 分享 Add 添加 Search 搜索 Subreddits 子雷数 10 Topics 主题 …" at bounding box center [785, 392] width 1487 height 784
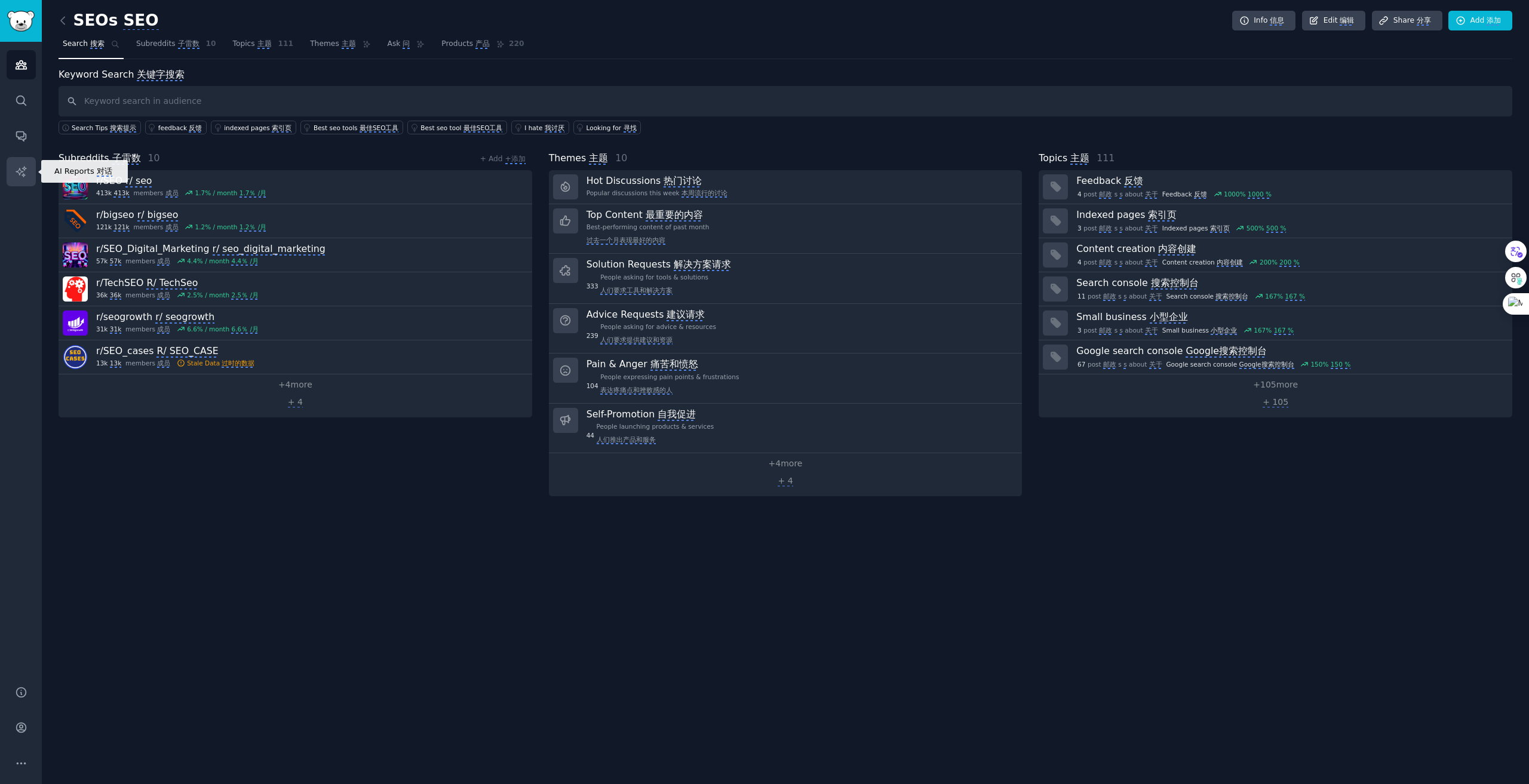
click at [25, 178] on link "AI Reports" at bounding box center [22, 172] width 30 height 30
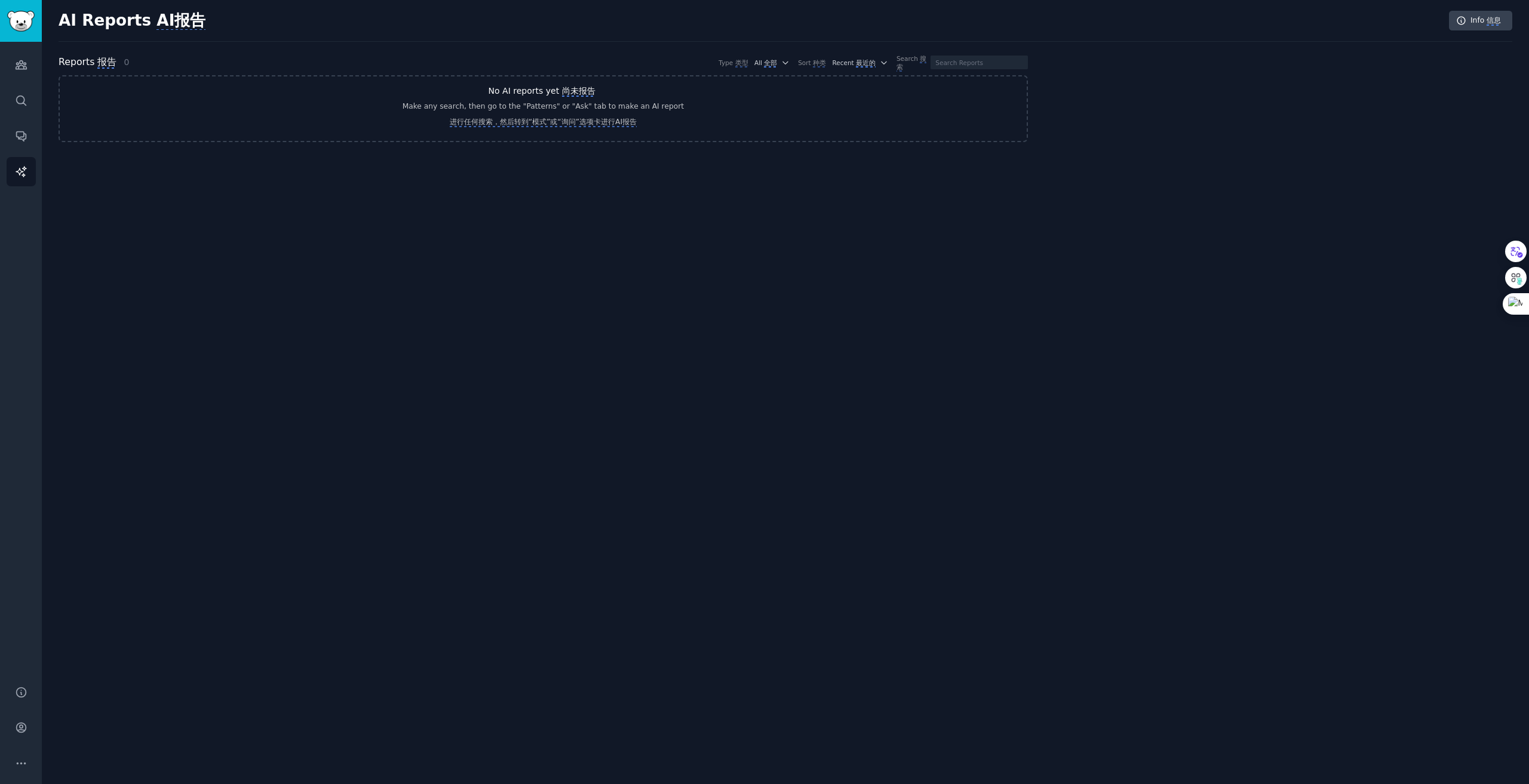
click at [537, 120] on monica-translate-translate "进行任何搜索，然后转到“模式”或“询问”选项卡进行AI报告" at bounding box center [543, 122] width 187 height 10
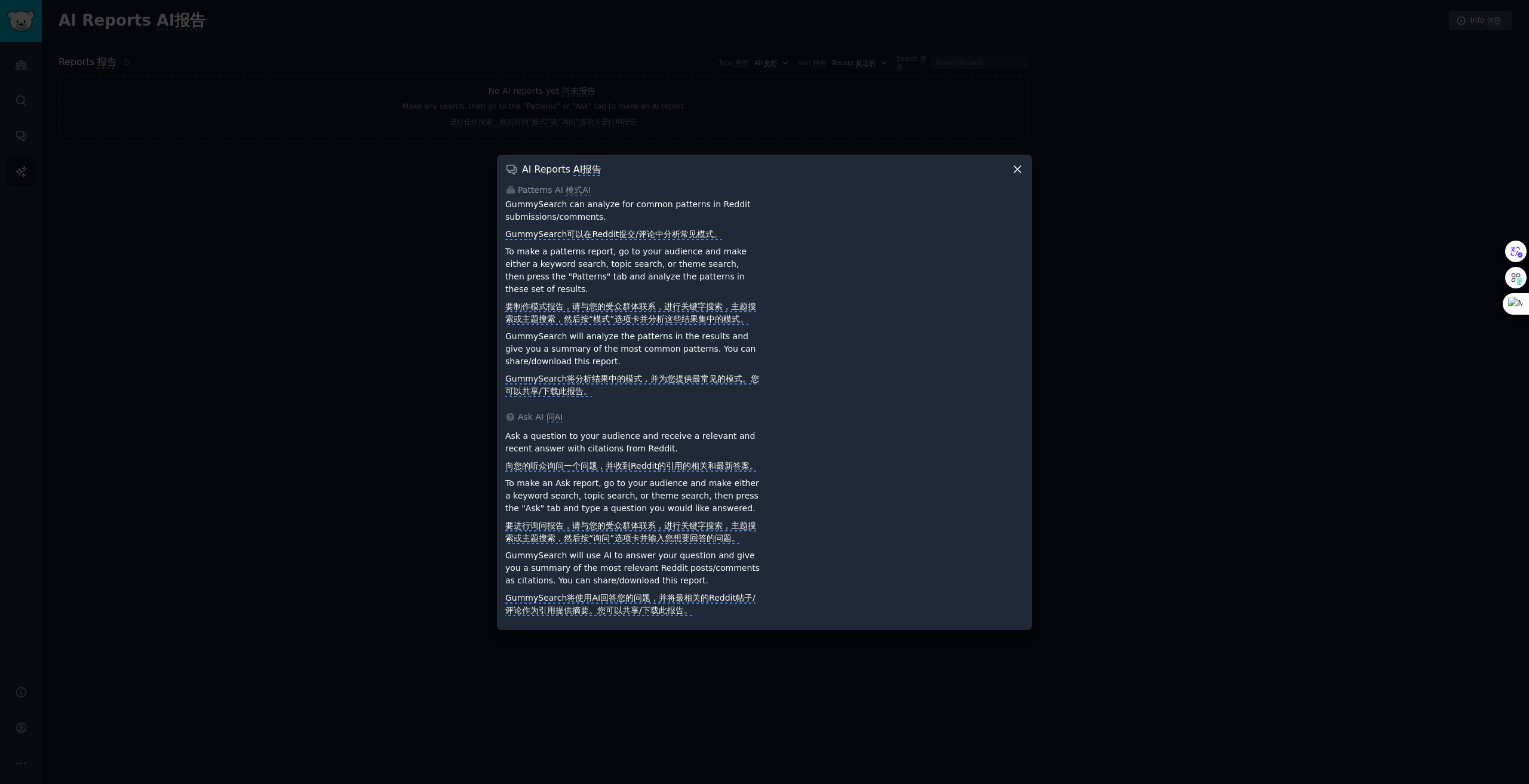
click at [1006, 172] on div "AI Reports AI报告" at bounding box center [764, 169] width 518 height 12
click at [1017, 170] on icon at bounding box center [1018, 170] width 7 height 7
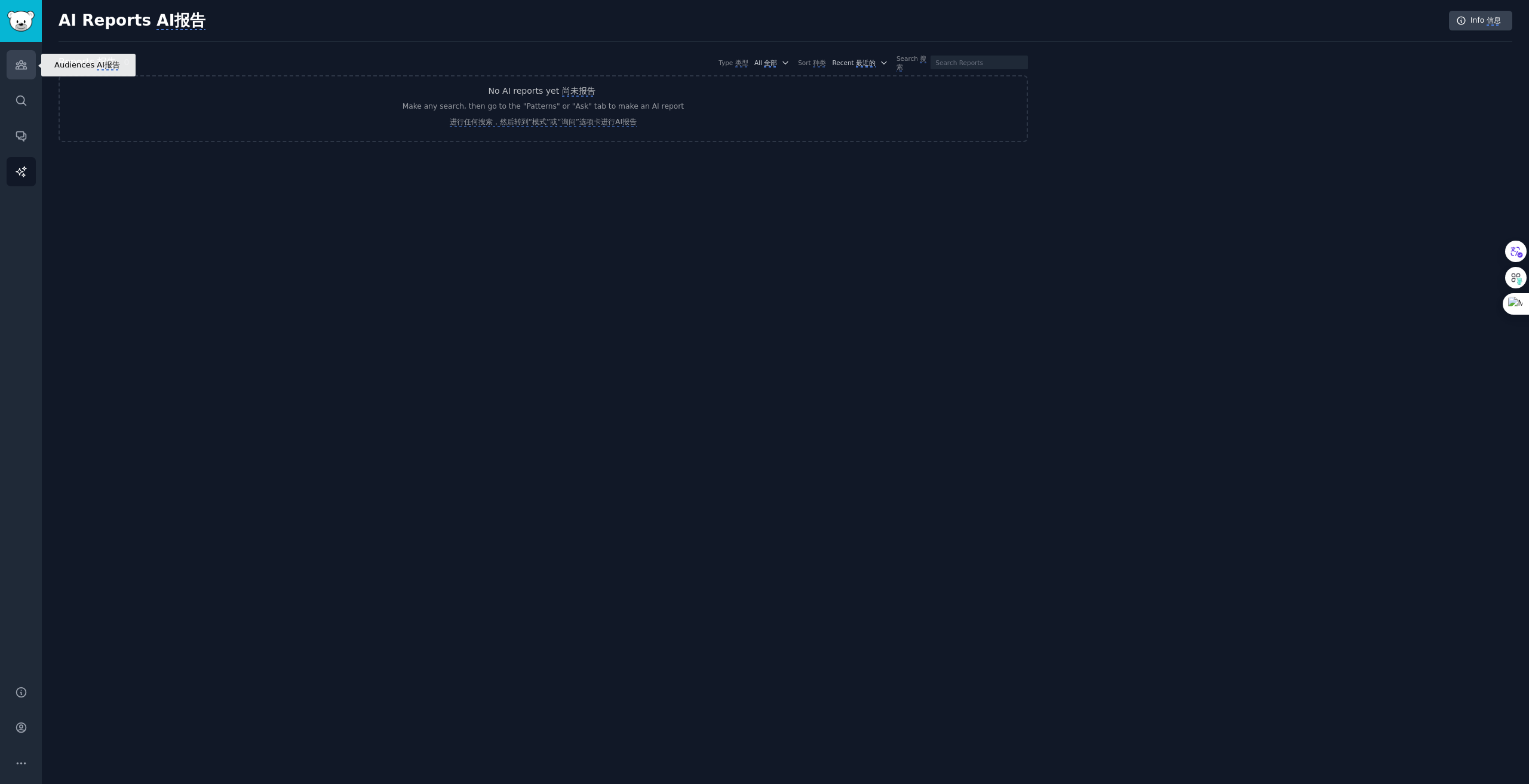
click at [22, 65] on icon "Sidebar" at bounding box center [21, 65] width 10 height 9
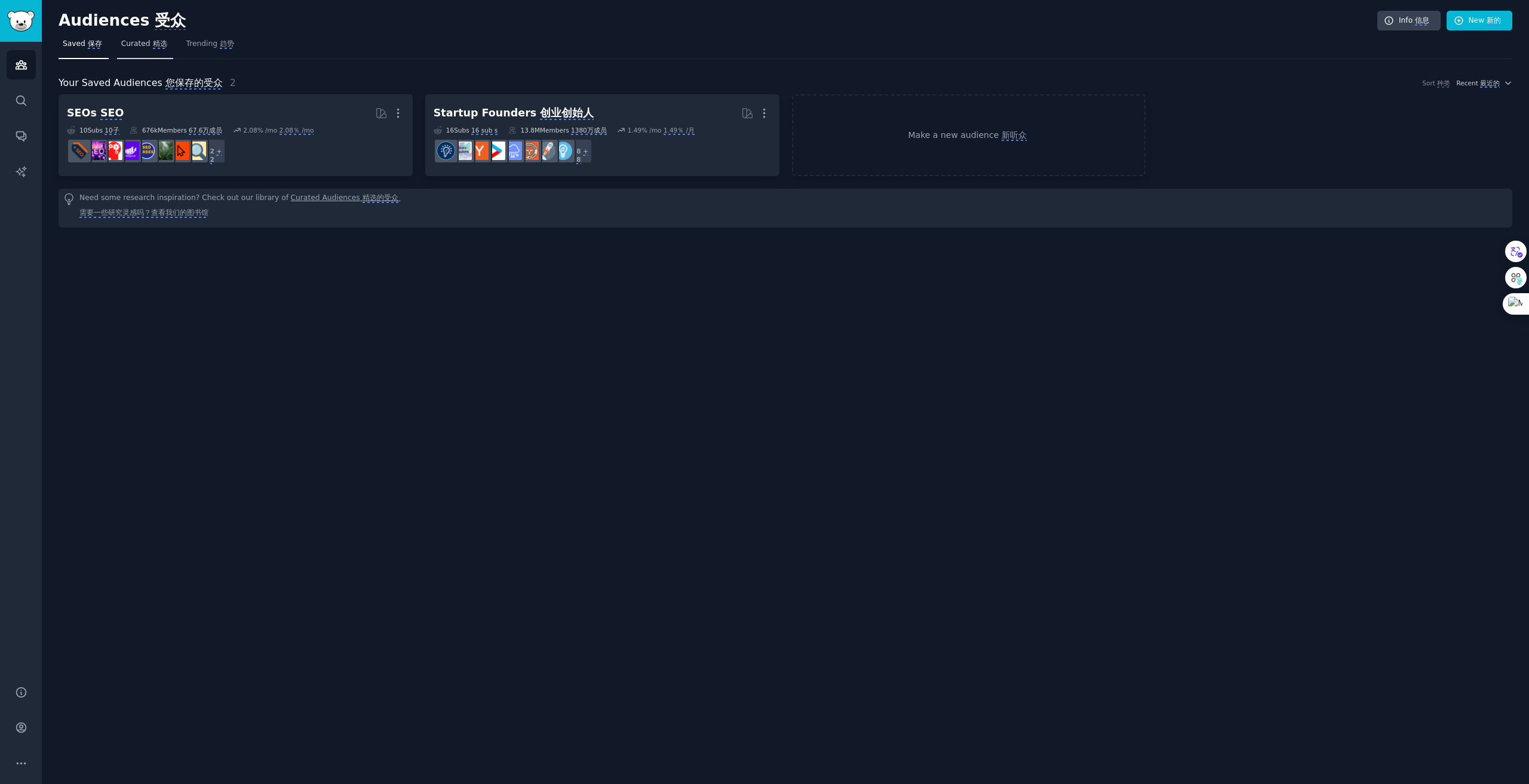
click at [129, 46] on monica-translate-origin-text "Curated" at bounding box center [136, 44] width 30 height 9
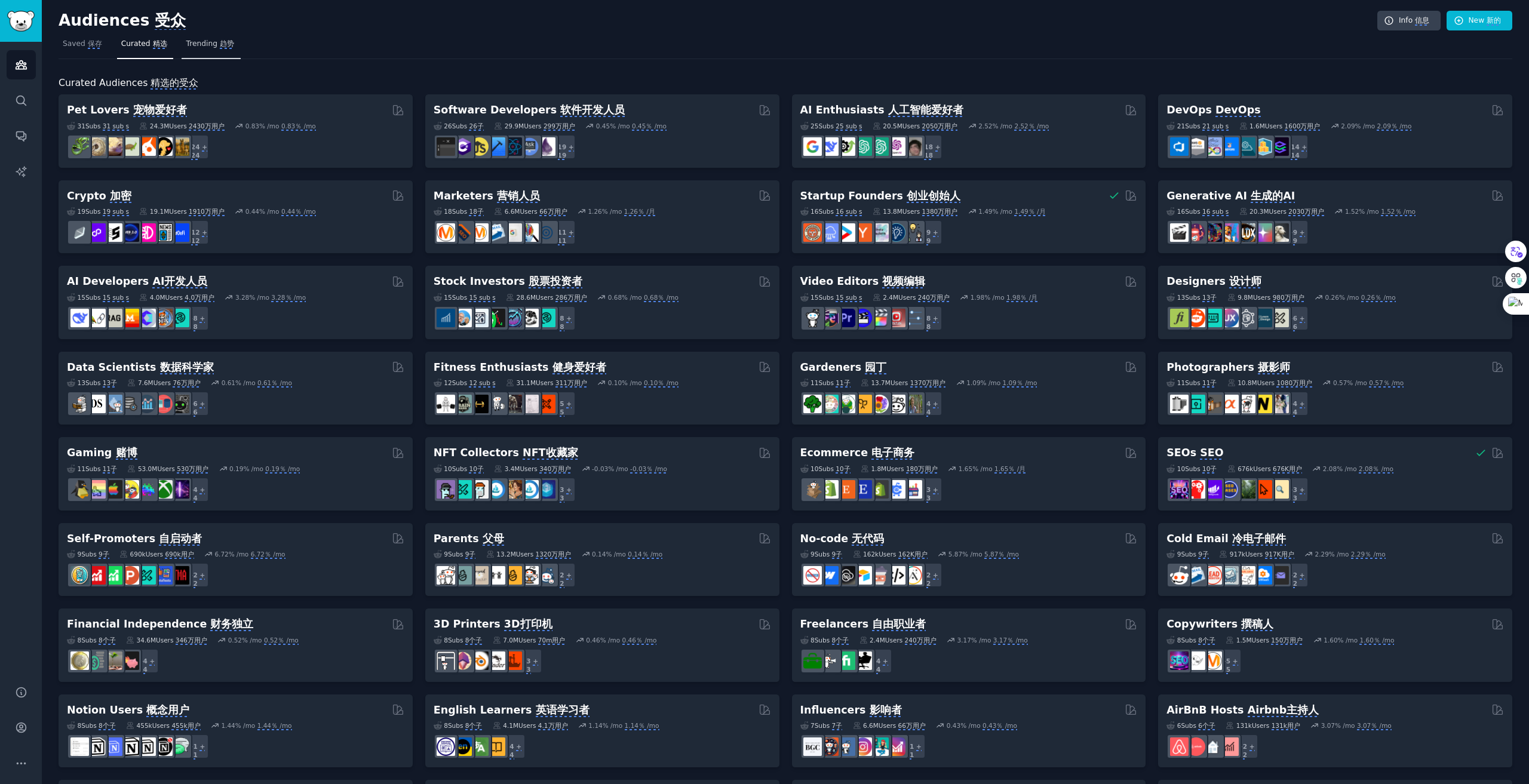
click at [234, 44] on monica-translate-space at bounding box center [235, 44] width 3 height 9
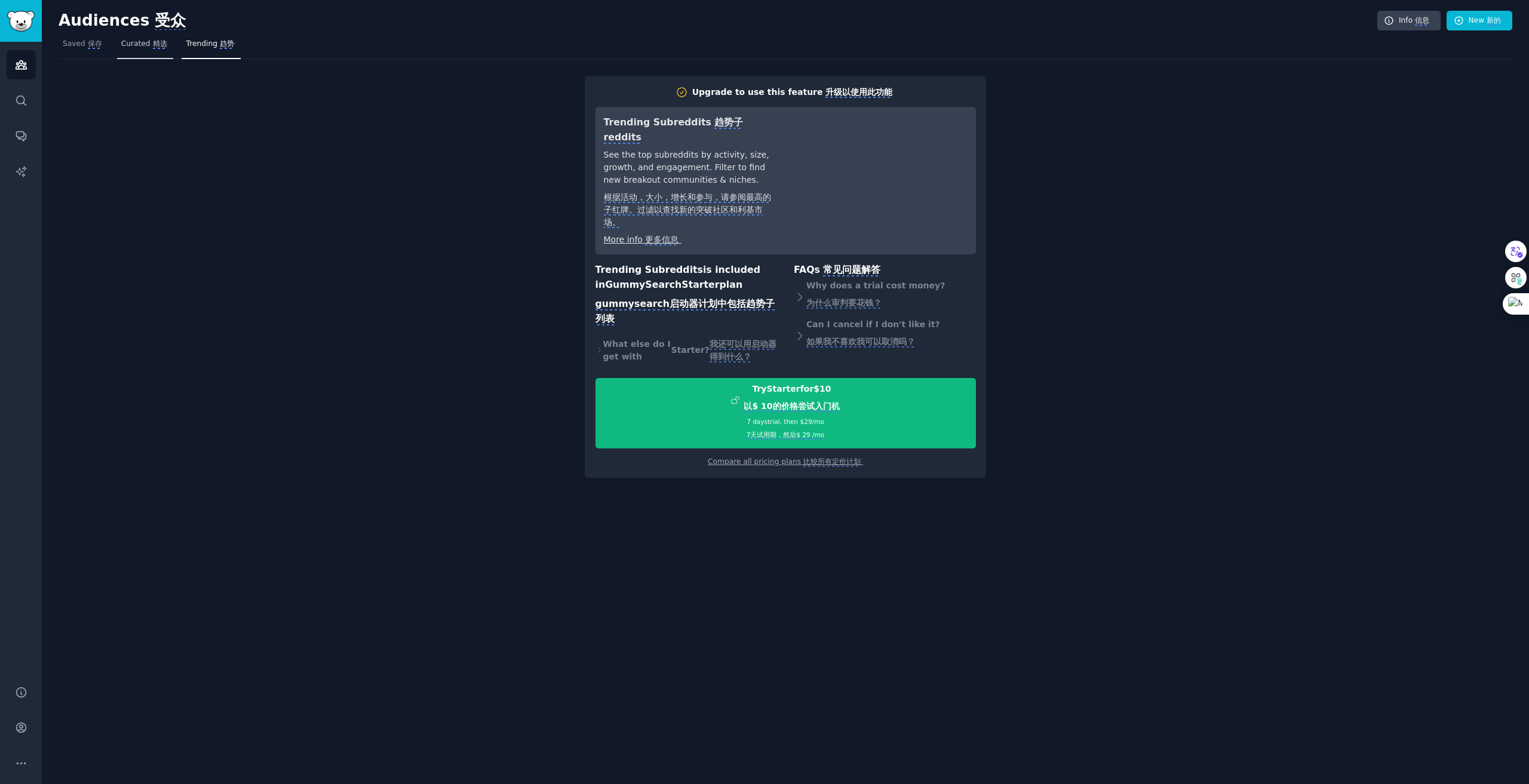
click at [151, 41] on monica-translate-space at bounding box center [152, 44] width 3 height 9
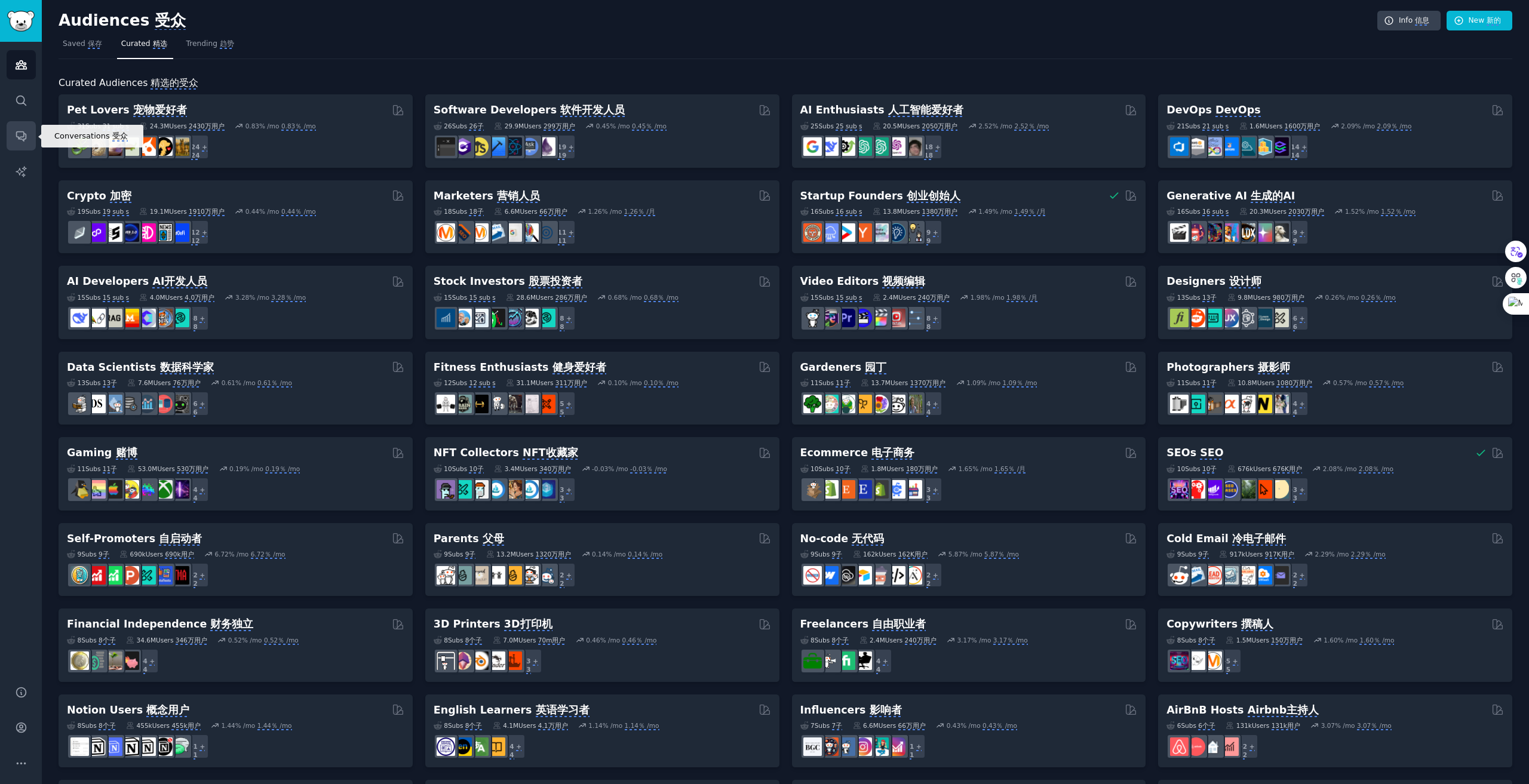
click at [18, 136] on icon "Sidebar" at bounding box center [21, 136] width 12 height 12
